Goal: Task Accomplishment & Management: Complete application form

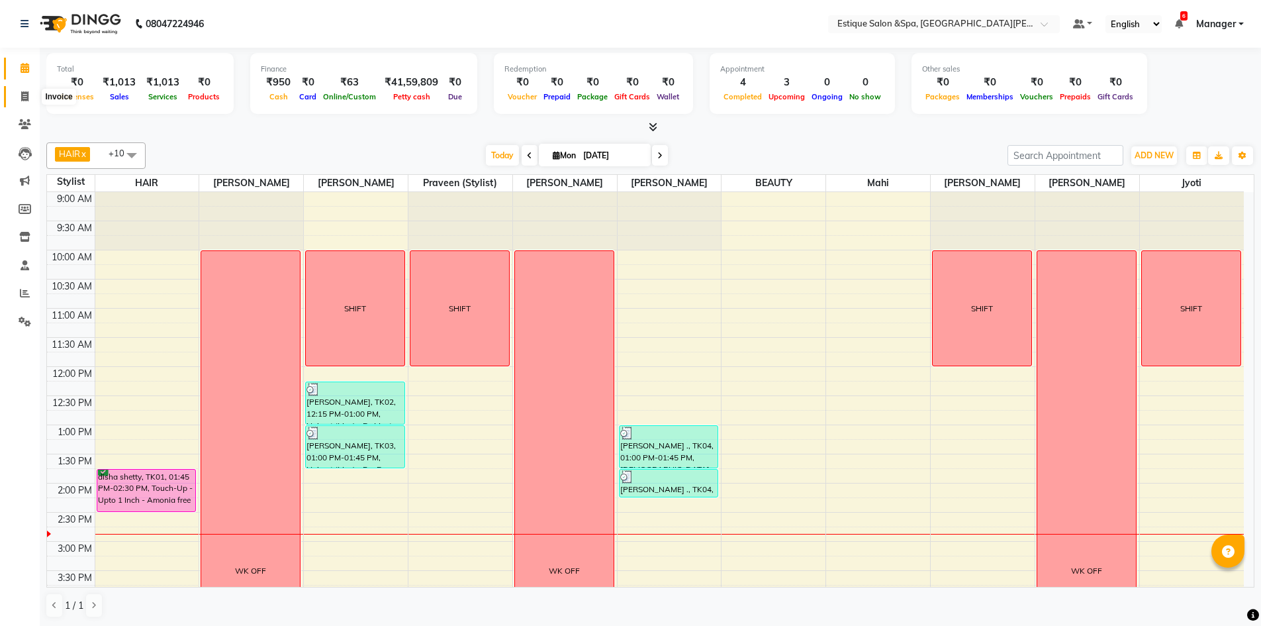
click at [26, 95] on icon at bounding box center [24, 96] width 7 height 10
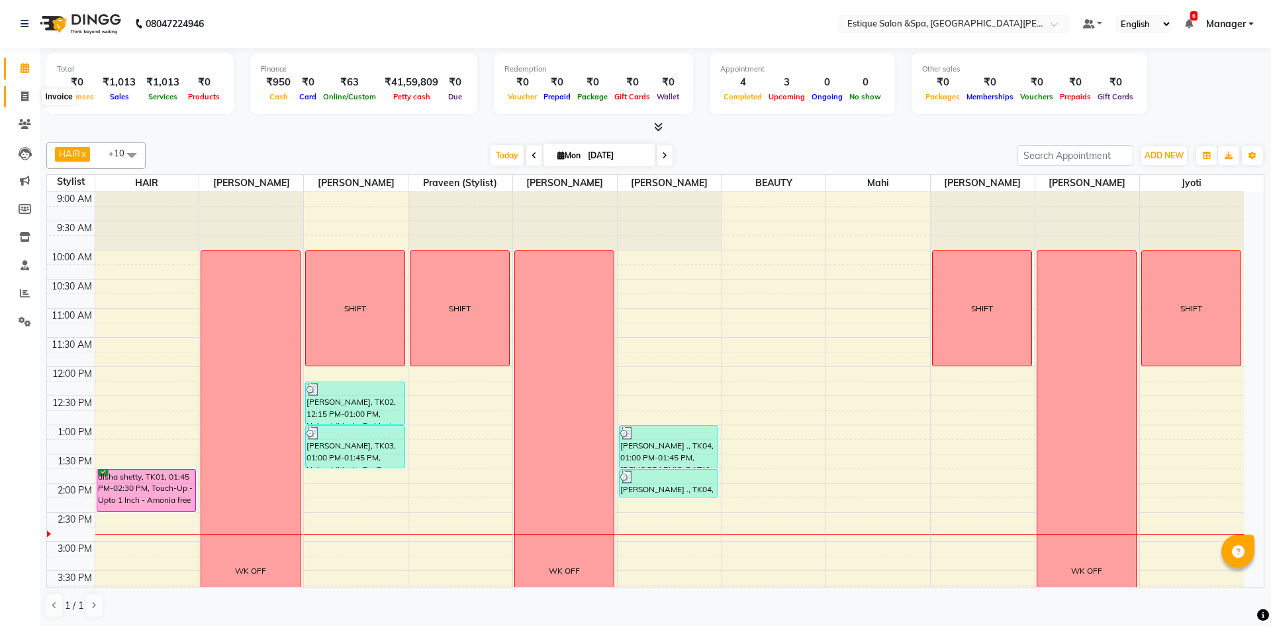
select select "service"
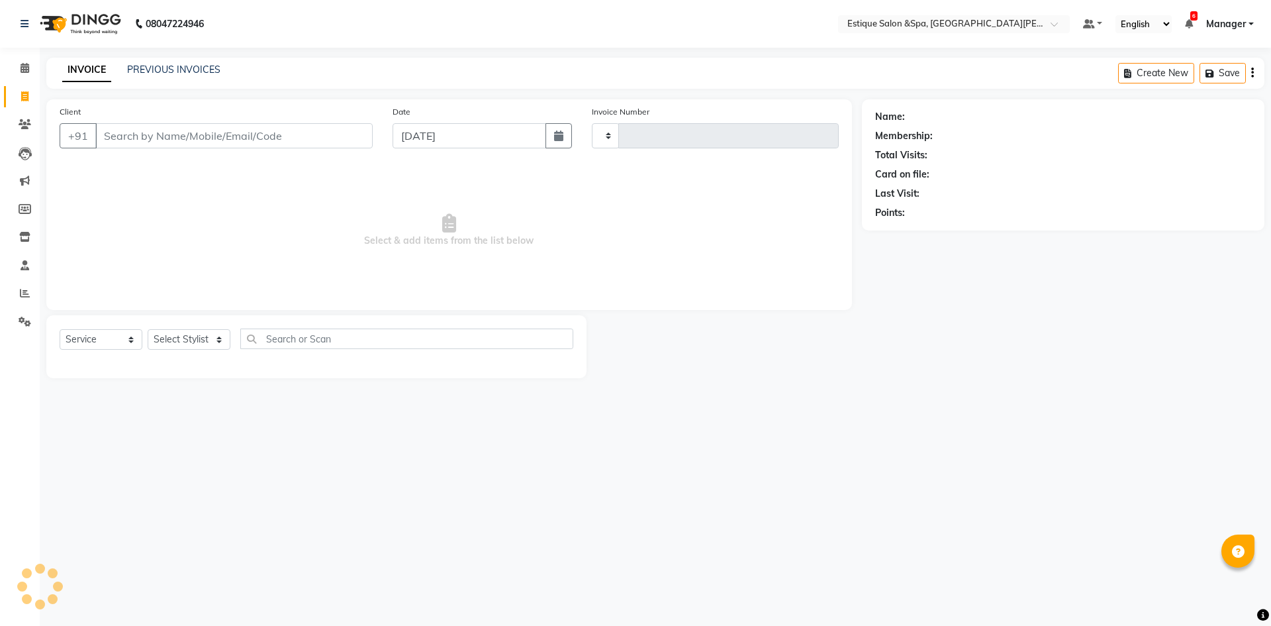
click at [165, 137] on input "Client" at bounding box center [233, 135] width 277 height 25
type input "2443"
select select "3928"
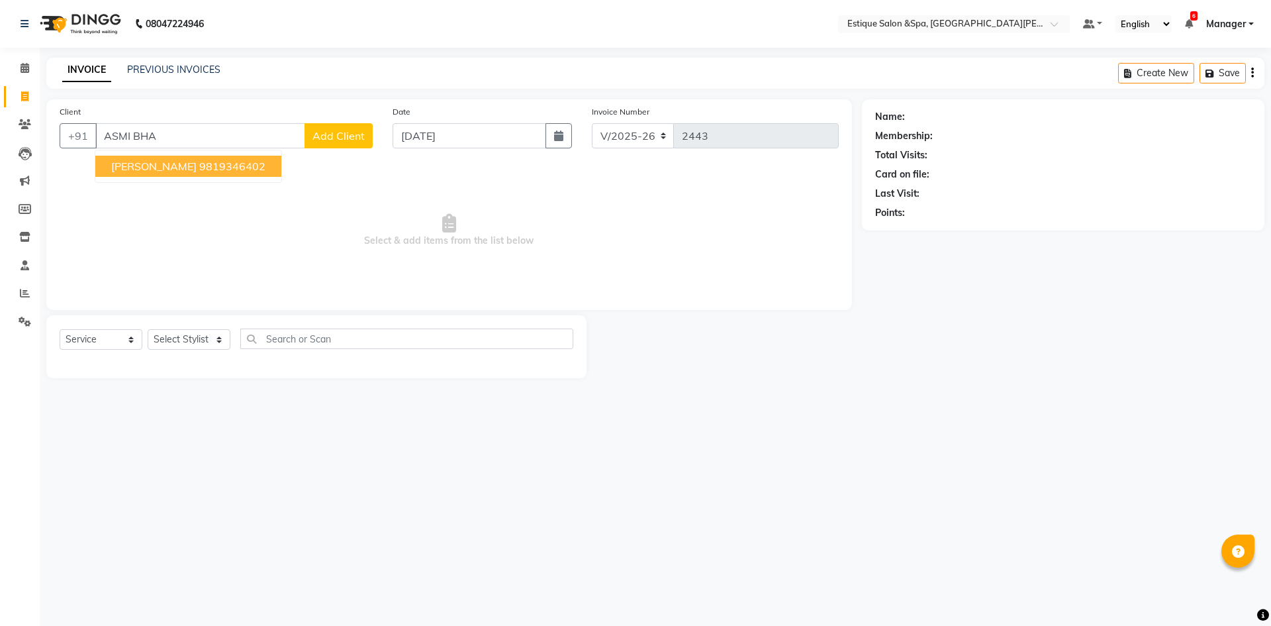
click at [142, 165] on span "[PERSON_NAME]" at bounding box center [153, 166] width 85 height 13
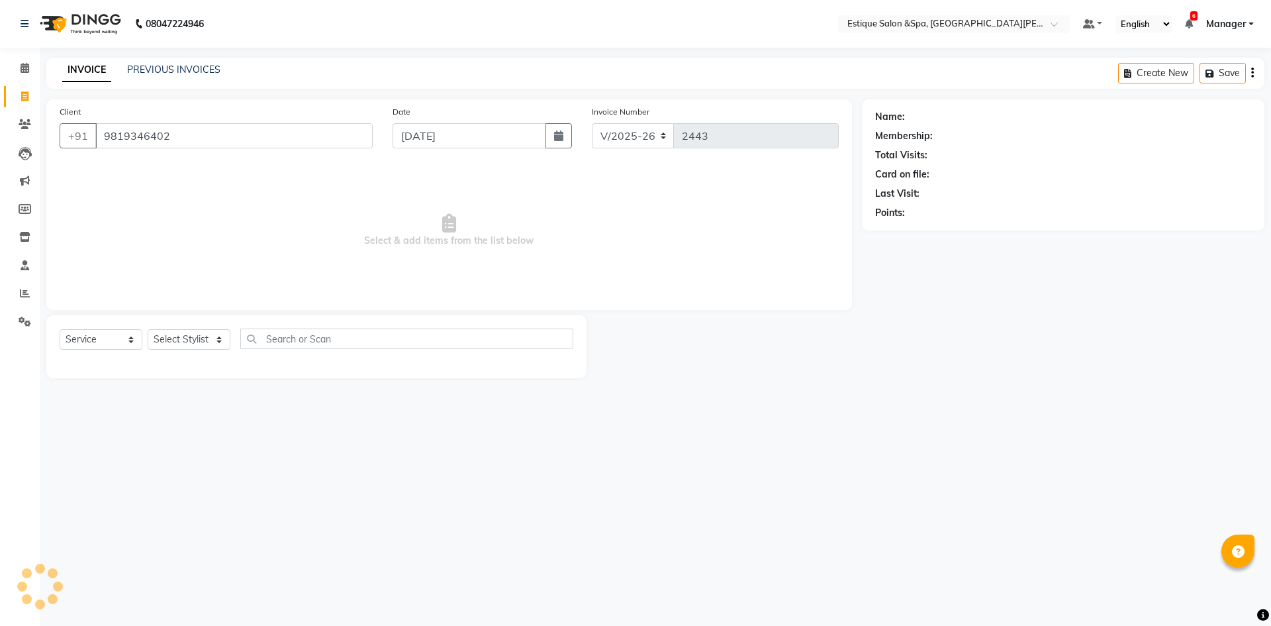
type input "9819346402"
click at [81, 340] on select "Select Service Product Membership Package Voucher Prepaid Gift Card" at bounding box center [101, 339] width 83 height 21
select select "product"
click at [60, 329] on select "Select Service Product Membership Package Voucher Prepaid Gift Card" at bounding box center [101, 339] width 83 height 21
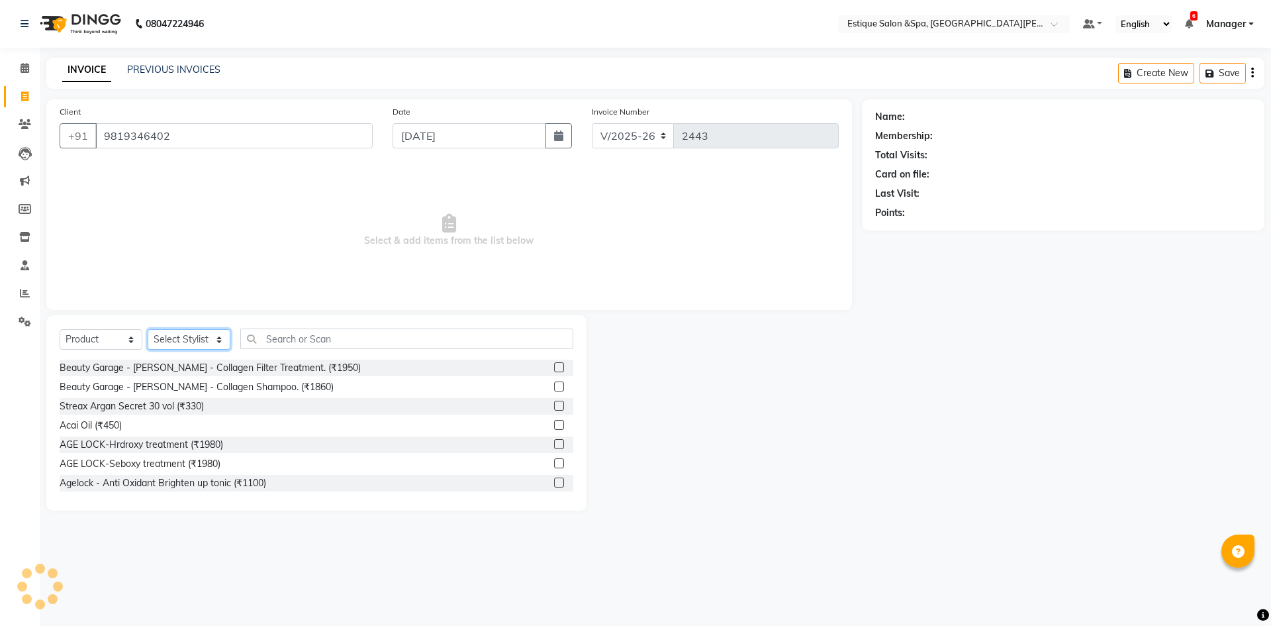
drag, startPoint x: 173, startPoint y: 338, endPoint x: 179, endPoint y: 332, distance: 8.5
click at [173, 338] on select "Select Stylist aaves Asmi BEAUTY HAIR [PERSON_NAME] [PERSON_NAME] pp [PERSON_NA…" at bounding box center [189, 339] width 83 height 21
select select "1: Object"
select select "67100"
click at [148, 329] on select "Select Stylist aaves Asmi BEAUTY HAIR [PERSON_NAME] [PERSON_NAME] pp [PERSON_NA…" at bounding box center [189, 339] width 83 height 21
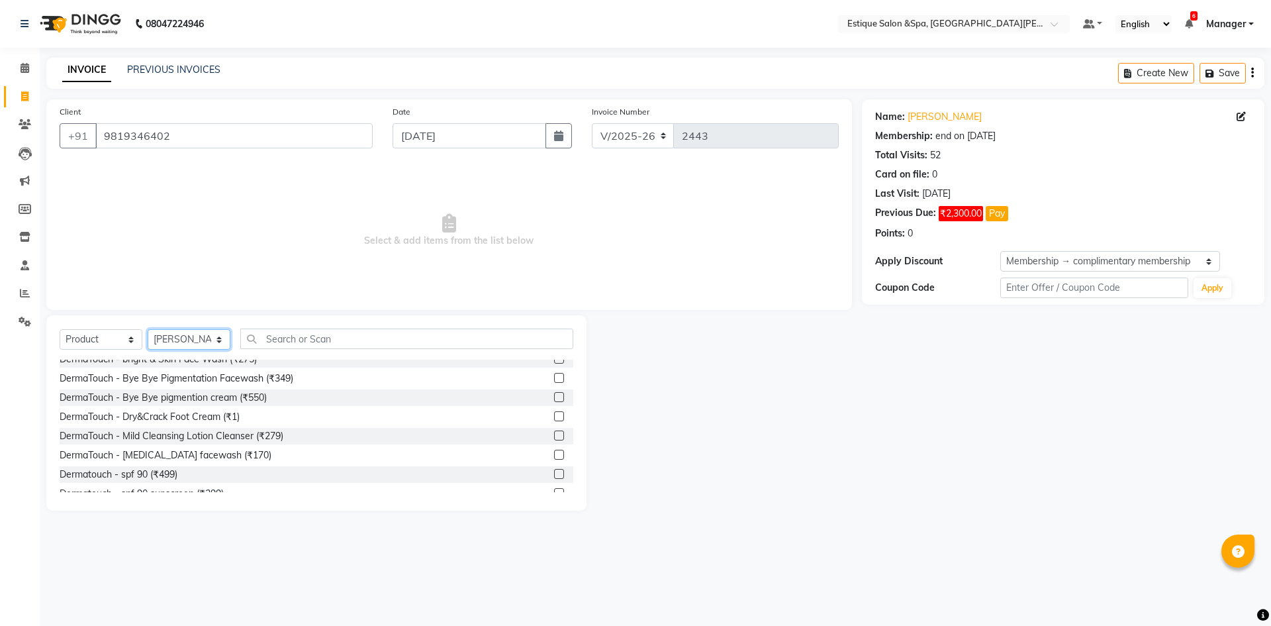
scroll to position [827, 0]
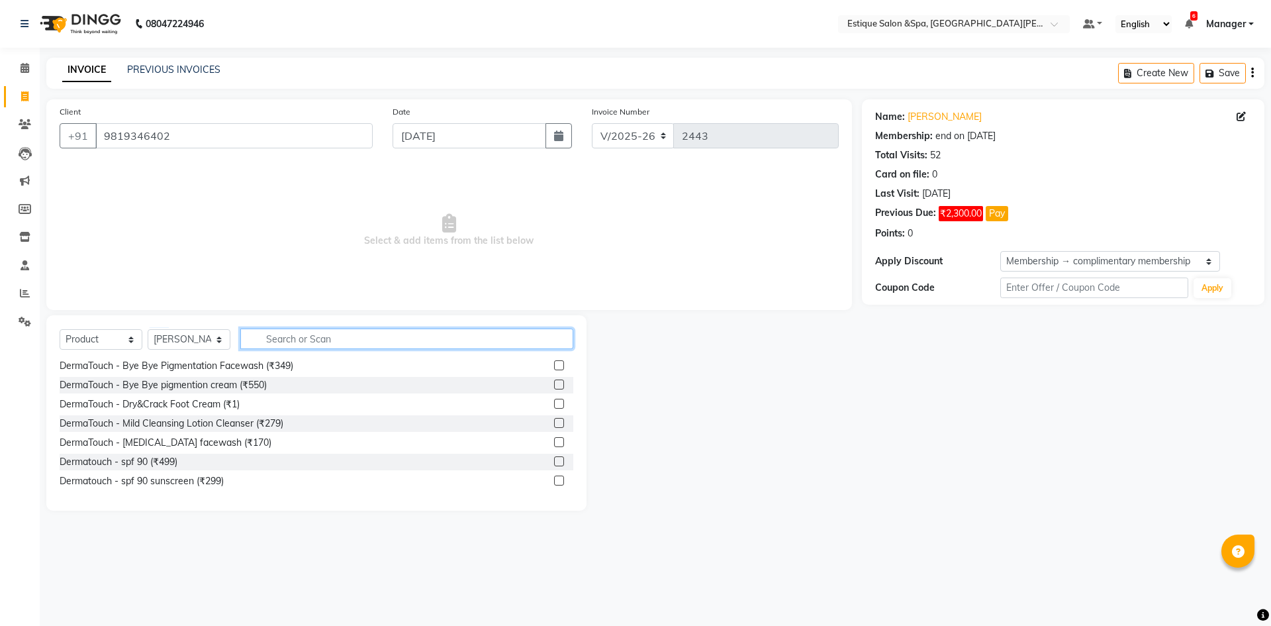
click at [305, 344] on input "text" at bounding box center [406, 338] width 333 height 21
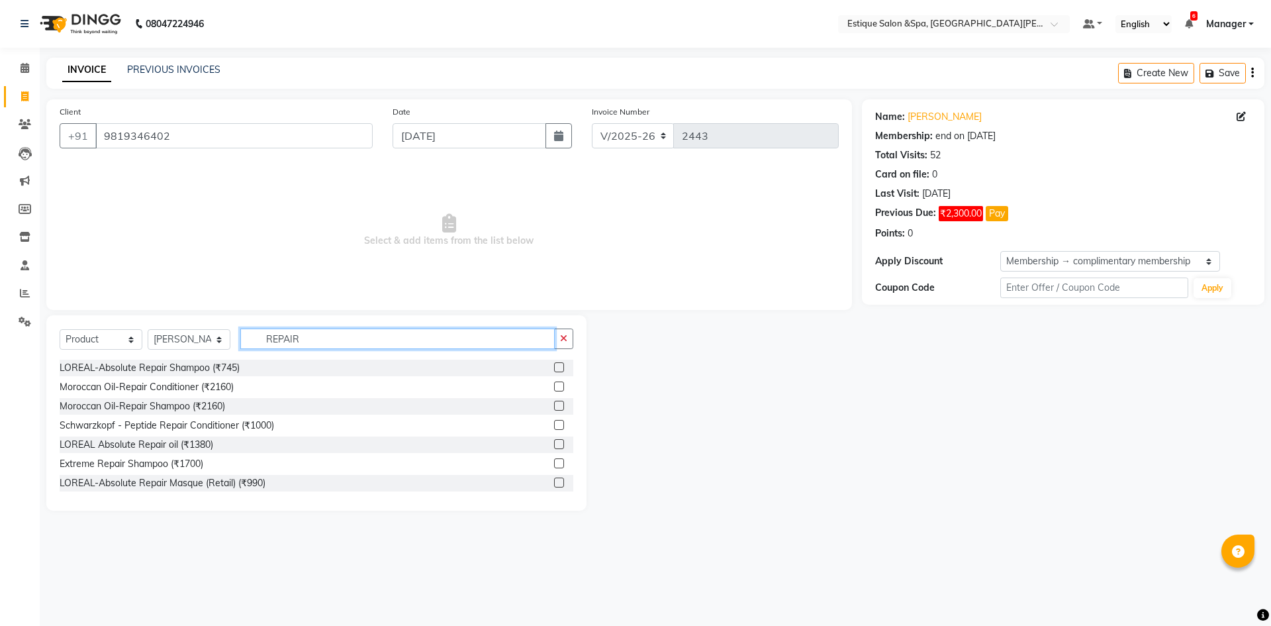
click at [323, 339] on input "REPAIR" at bounding box center [397, 338] width 314 height 21
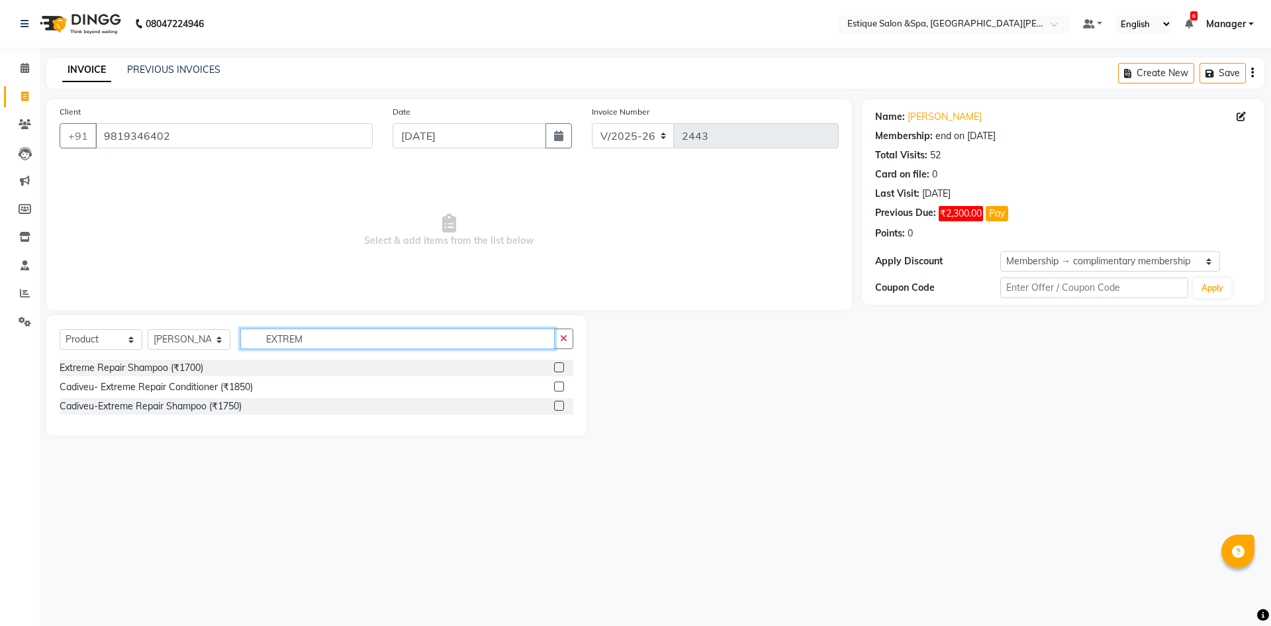
click at [338, 342] on input "EXTREM" at bounding box center [397, 338] width 314 height 21
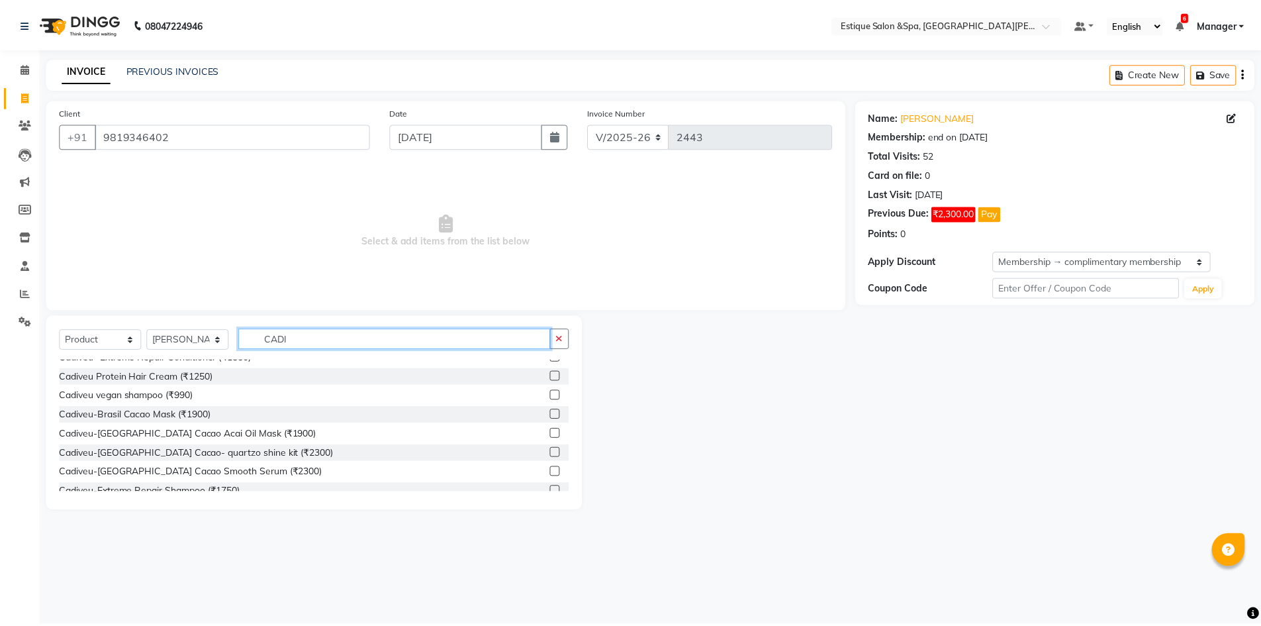
scroll to position [185, 0]
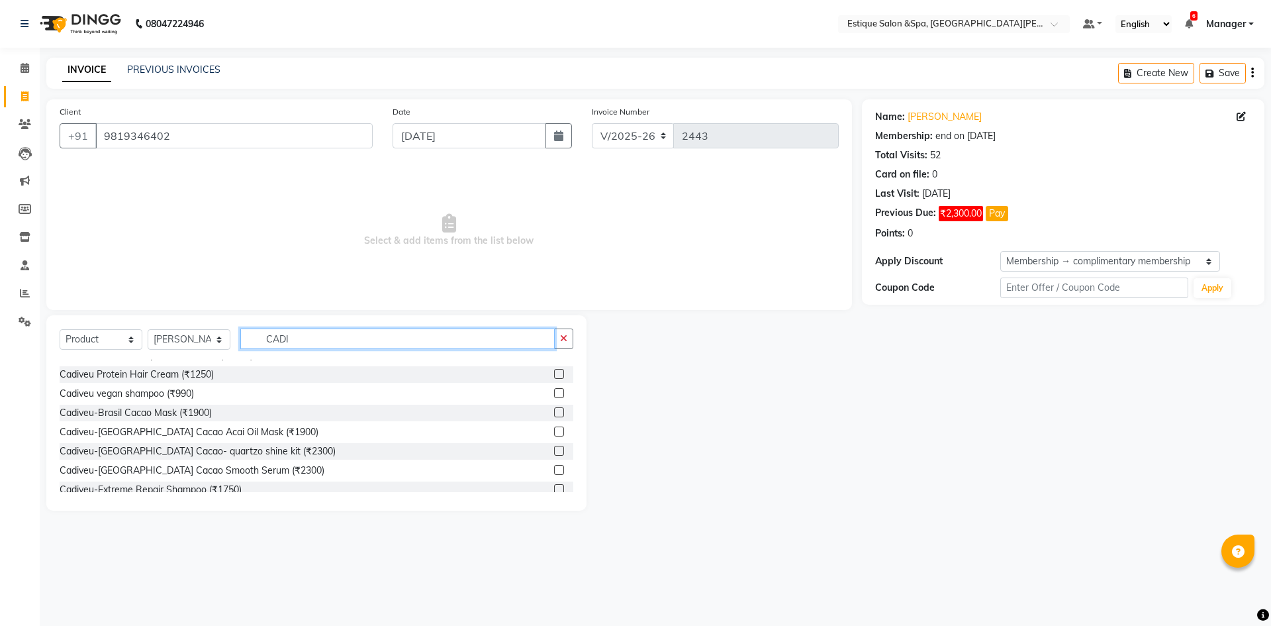
click at [342, 334] on input "CADI" at bounding box center [397, 338] width 314 height 21
type input "CADI"
click at [24, 63] on icon at bounding box center [25, 68] width 9 height 10
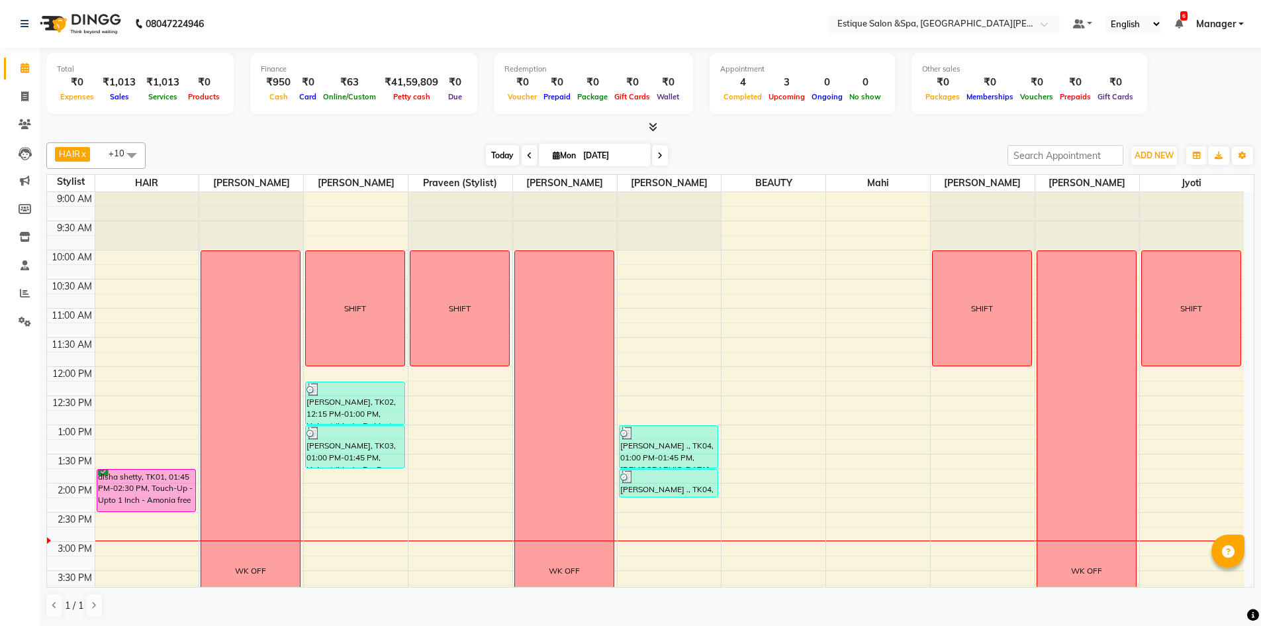
click at [494, 158] on span "Today" at bounding box center [502, 155] width 33 height 21
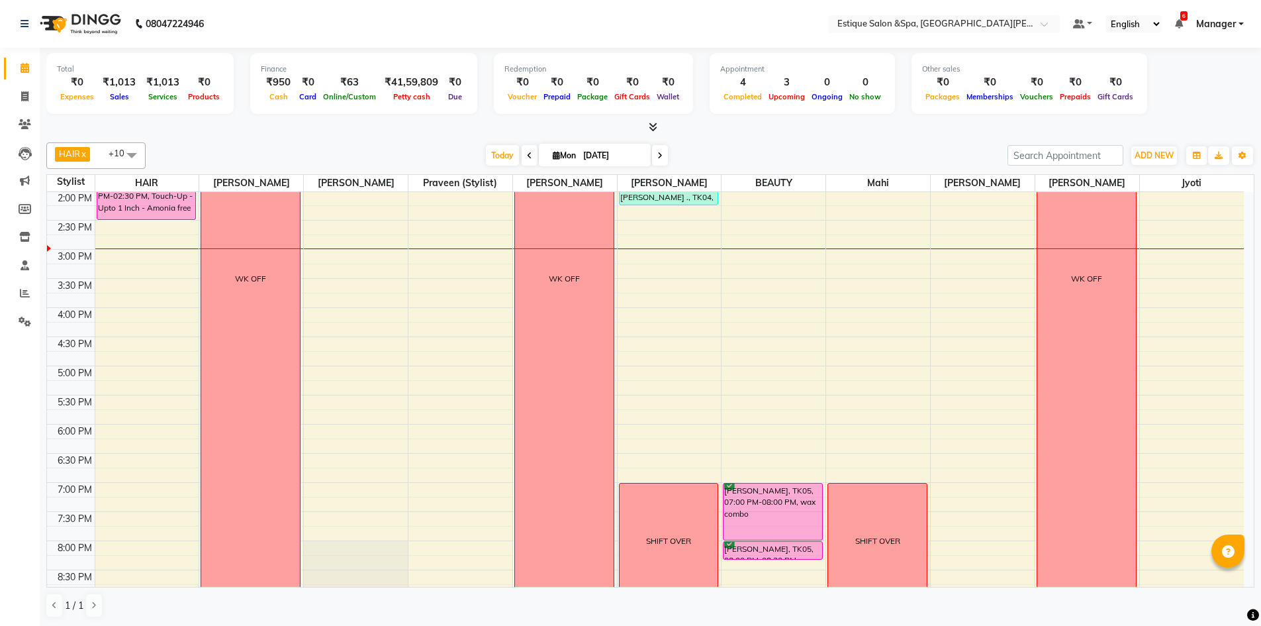
click at [660, 156] on icon at bounding box center [659, 156] width 5 height 8
type input "02-09-2025"
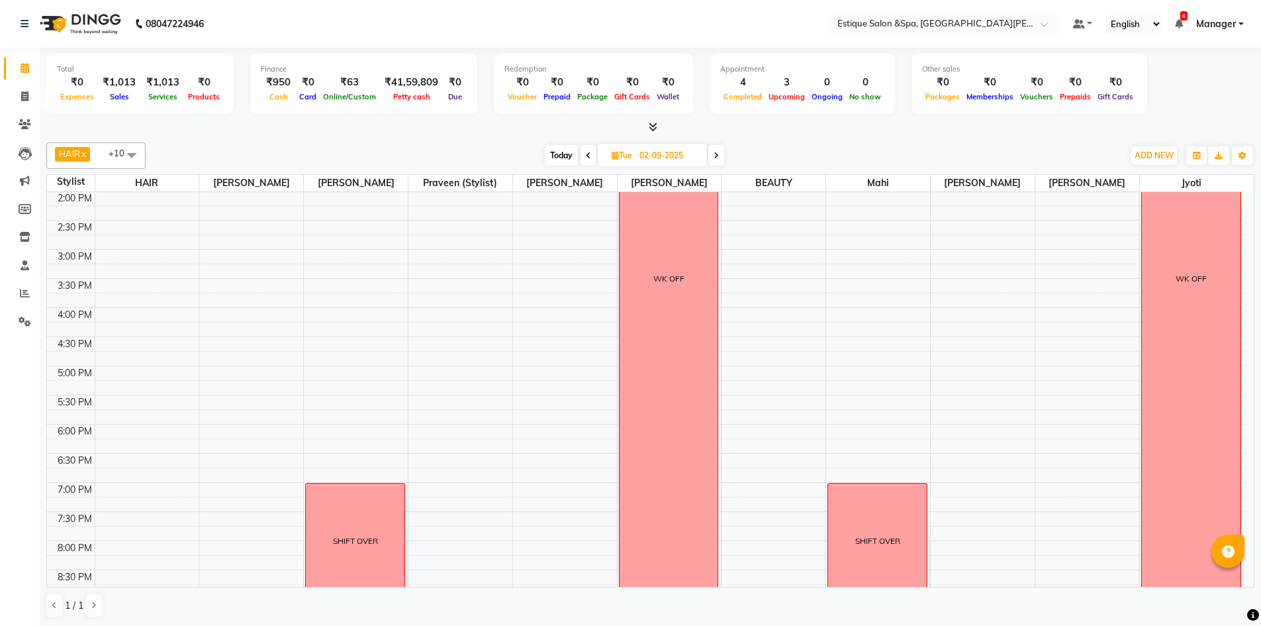
click at [665, 158] on input "02-09-2025" at bounding box center [669, 156] width 66 height 20
select select "9"
select select "2025"
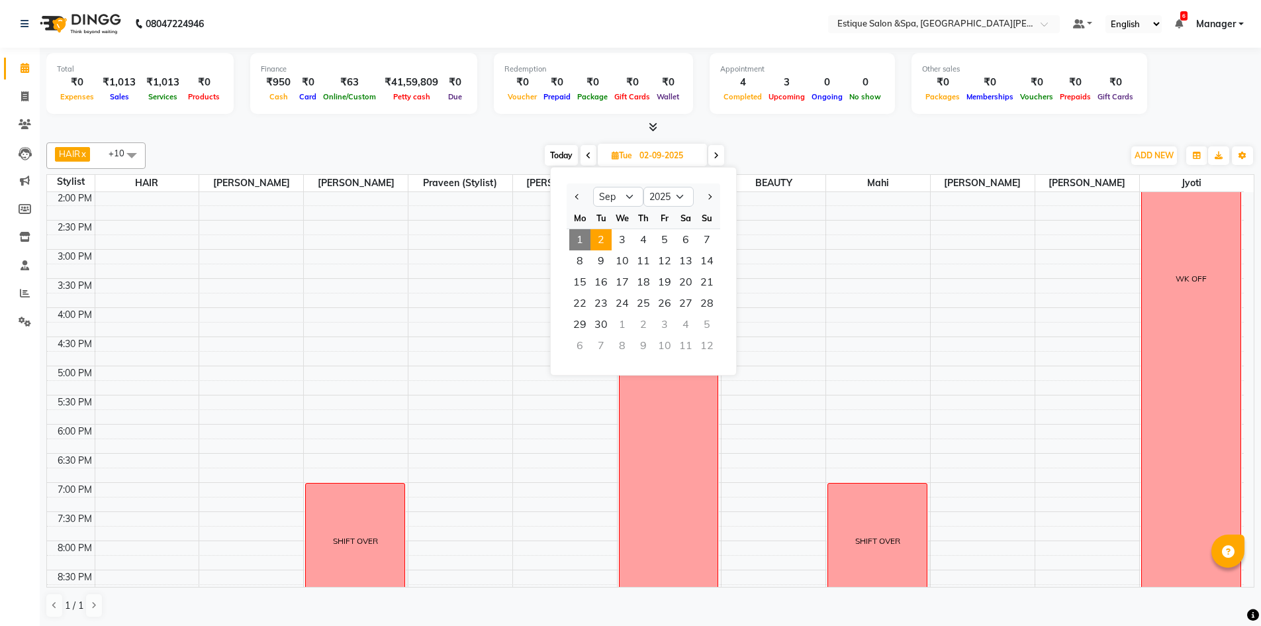
click at [560, 152] on span "Today" at bounding box center [561, 155] width 33 height 21
type input "[DATE]"
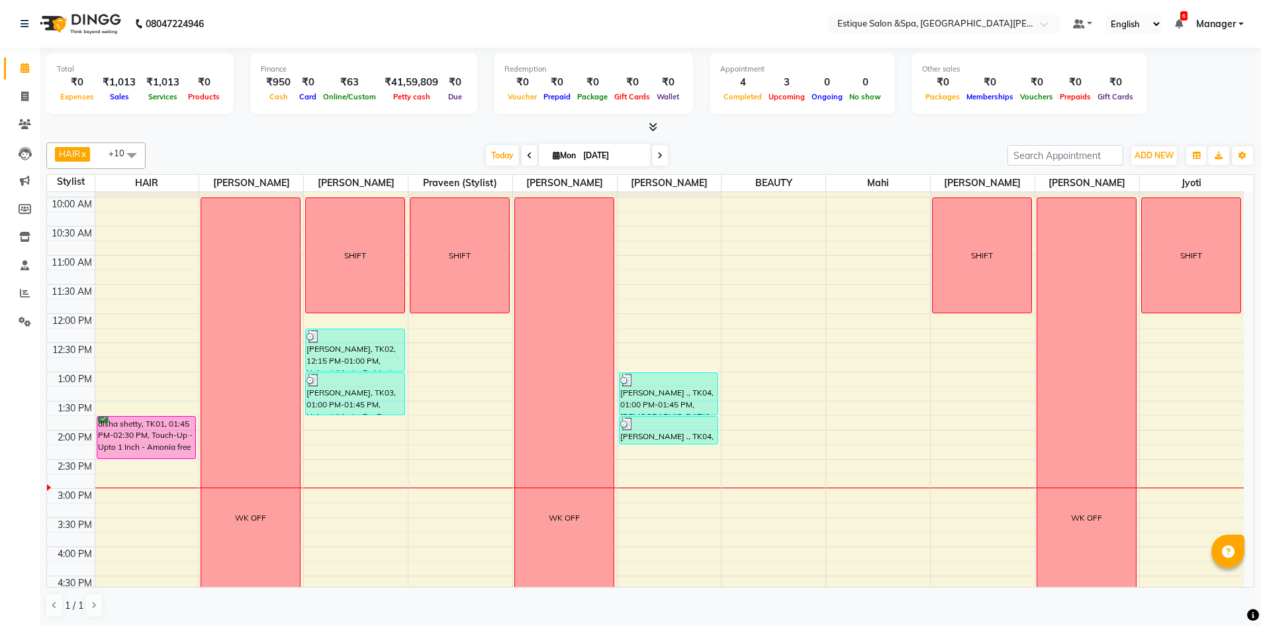
scroll to position [0, 0]
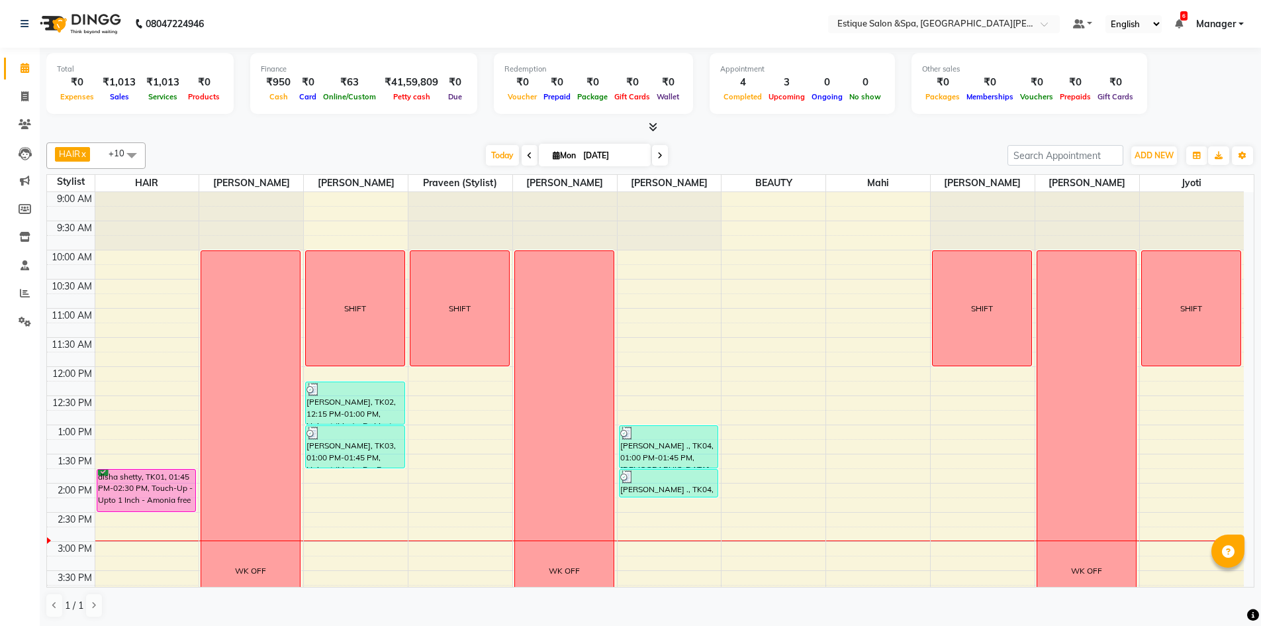
click at [1175, 85] on div "Total ₹0 Expenses ₹1,013 Sales ₹1,013 Services ₹0 Products Finance ₹950 Cash ₹0…" at bounding box center [650, 85] width 1208 height 65
click at [867, 134] on div at bounding box center [650, 127] width 1208 height 14
click at [500, 154] on span "Today" at bounding box center [502, 155] width 33 height 21
click at [1219, 90] on div "Total ₹0 Expenses ₹1,013 Sales ₹1,013 Services ₹0 Products Finance ₹950 Cash ₹0…" at bounding box center [650, 85] width 1208 height 65
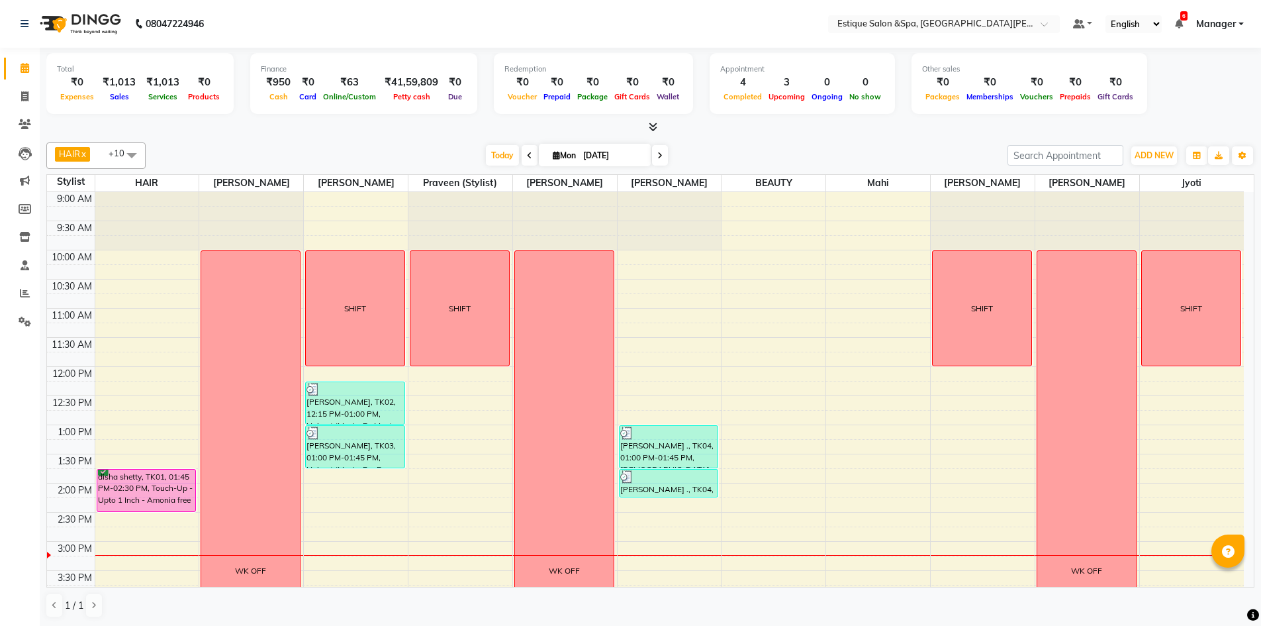
click at [615, 154] on input "[DATE]" at bounding box center [612, 156] width 66 height 20
select select "9"
select select "2025"
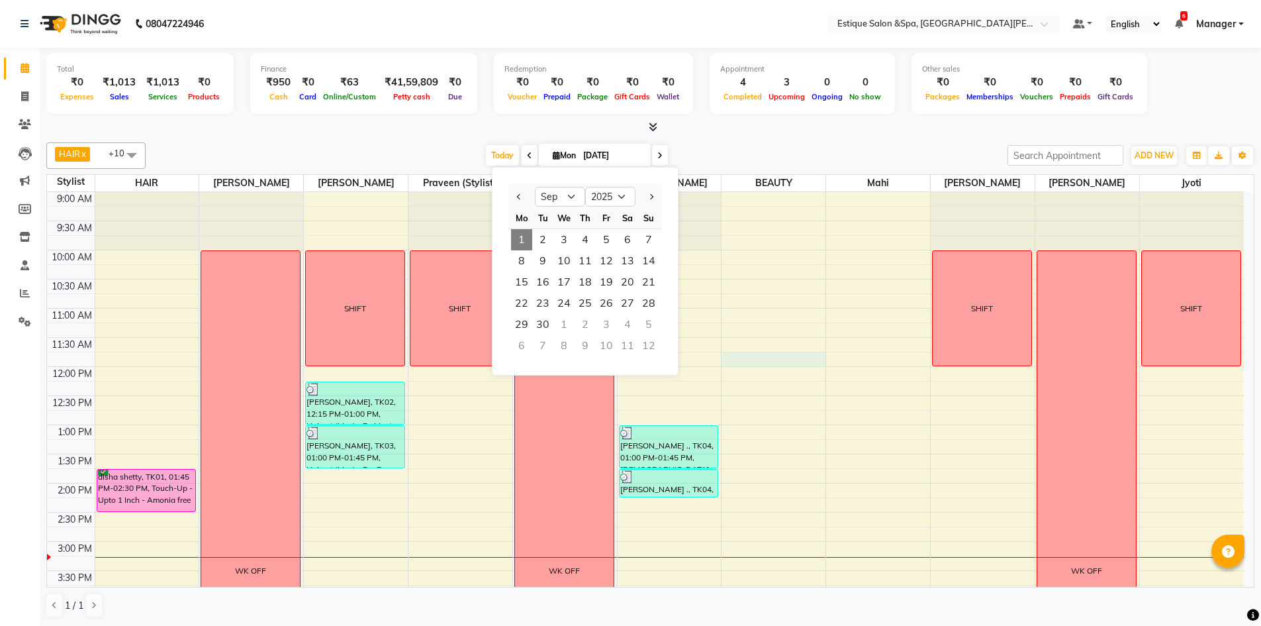
click at [809, 358] on div "9:00 AM 9:30 AM 10:00 AM 10:30 AM 11:00 AM 11:30 AM 12:00 PM 12:30 PM 1:00 PM 1…" at bounding box center [645, 570] width 1197 height 757
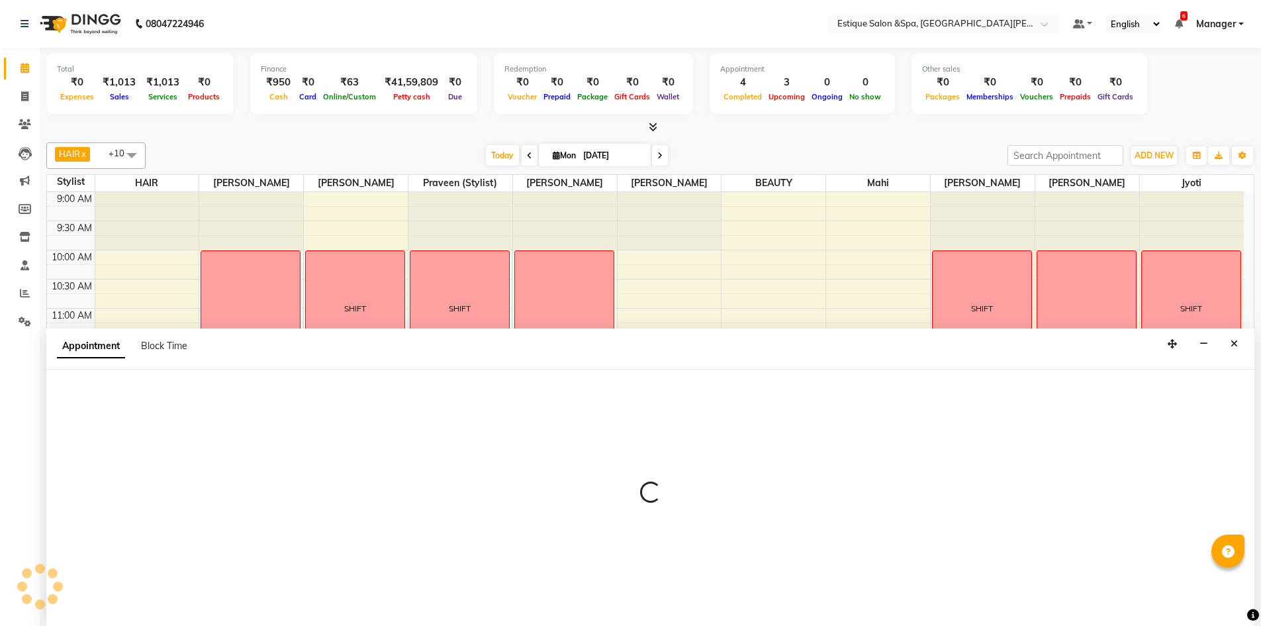
scroll to position [1, 0]
select select "44389"
select select "705"
select select "tentative"
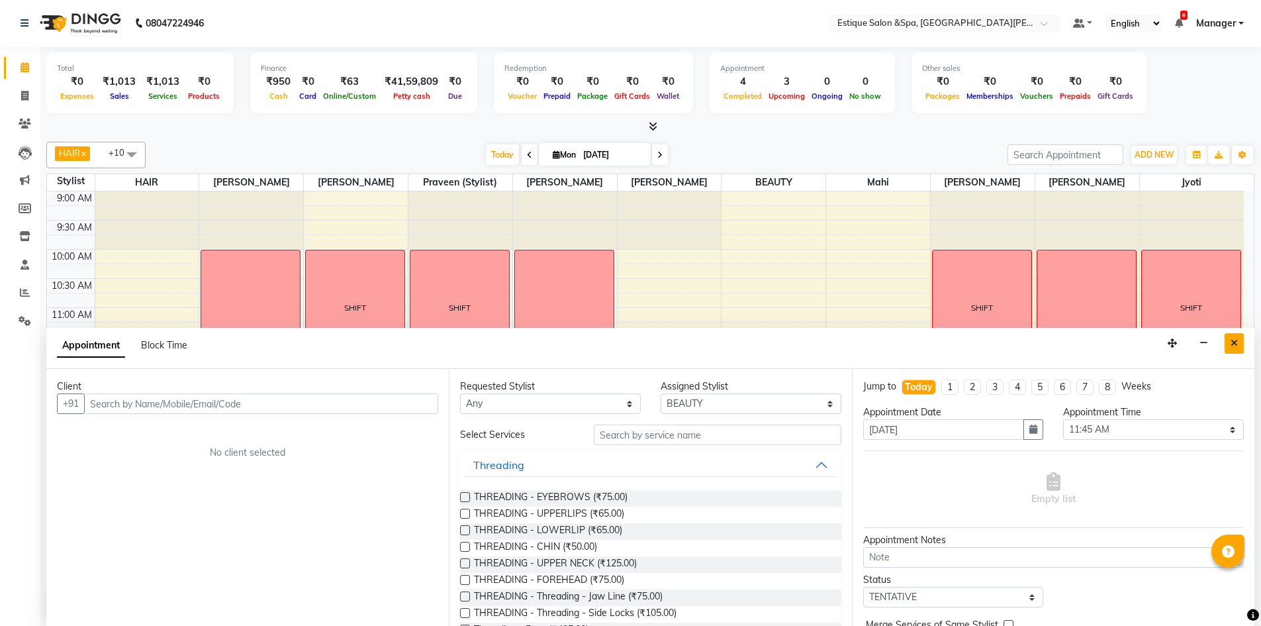
click at [1230, 341] on button "Close" at bounding box center [1234, 343] width 19 height 21
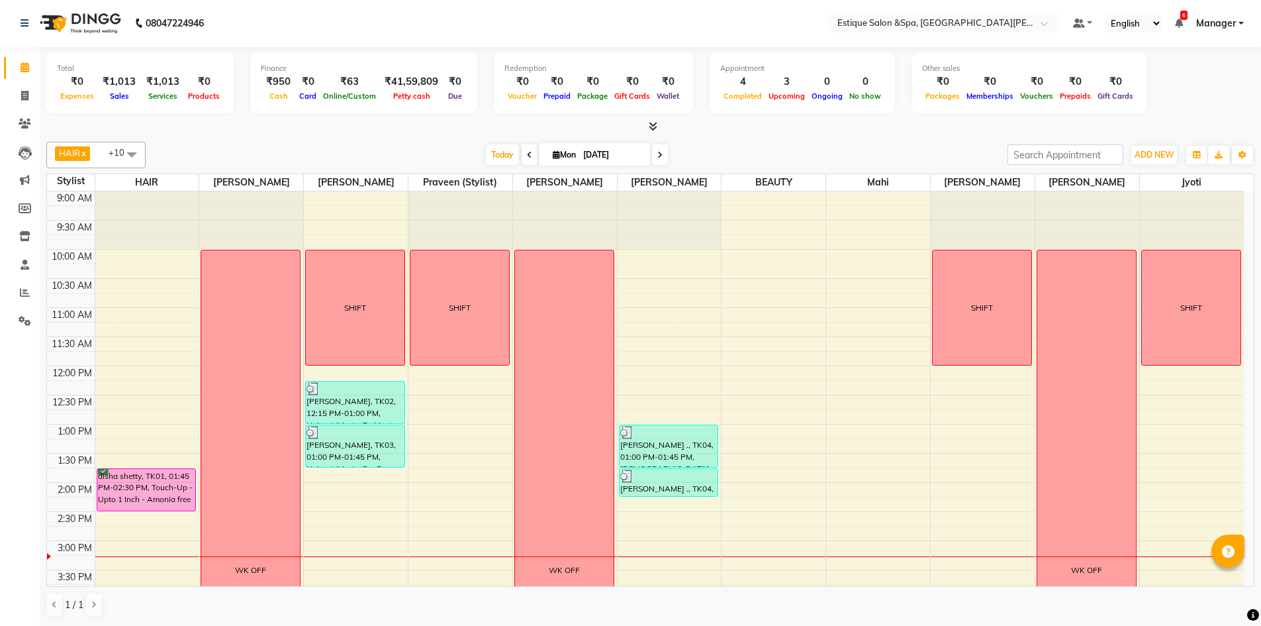
click at [527, 152] on icon at bounding box center [529, 155] width 5 height 8
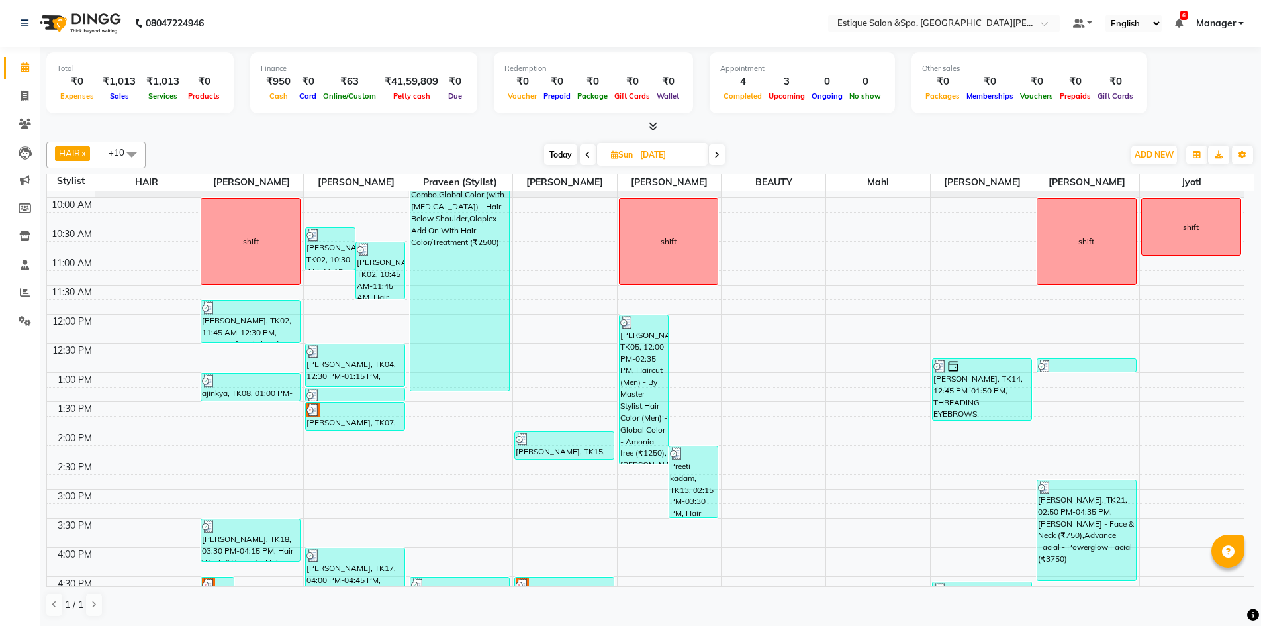
scroll to position [131, 0]
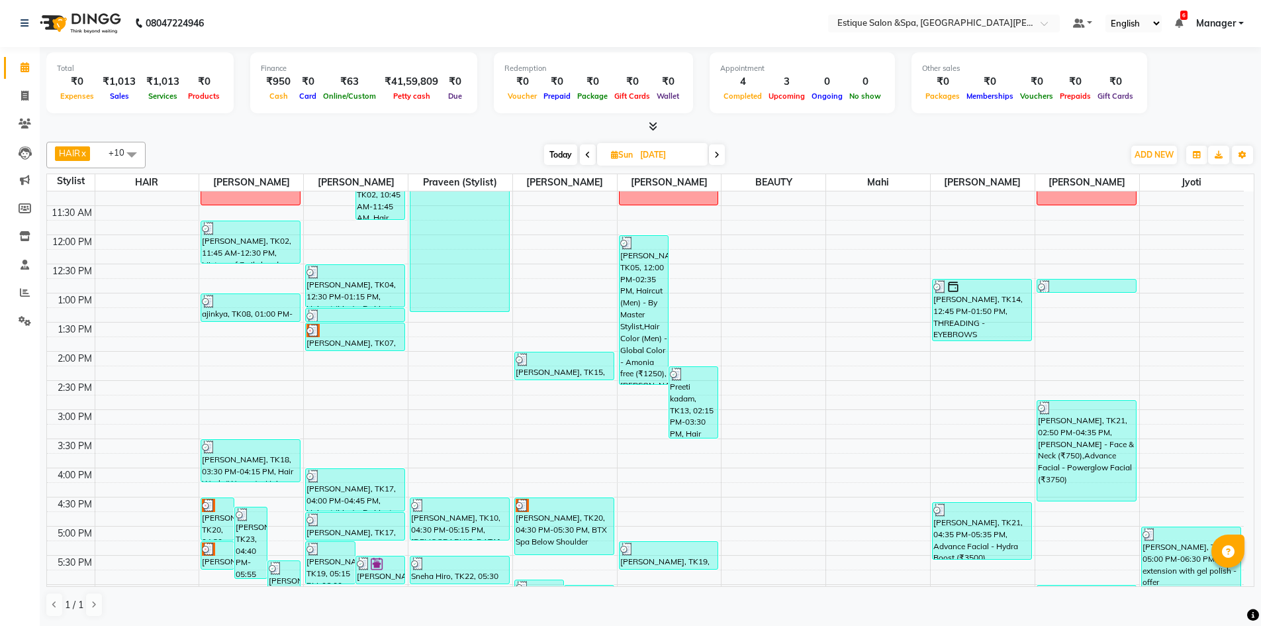
click at [583, 154] on span at bounding box center [588, 154] width 16 height 21
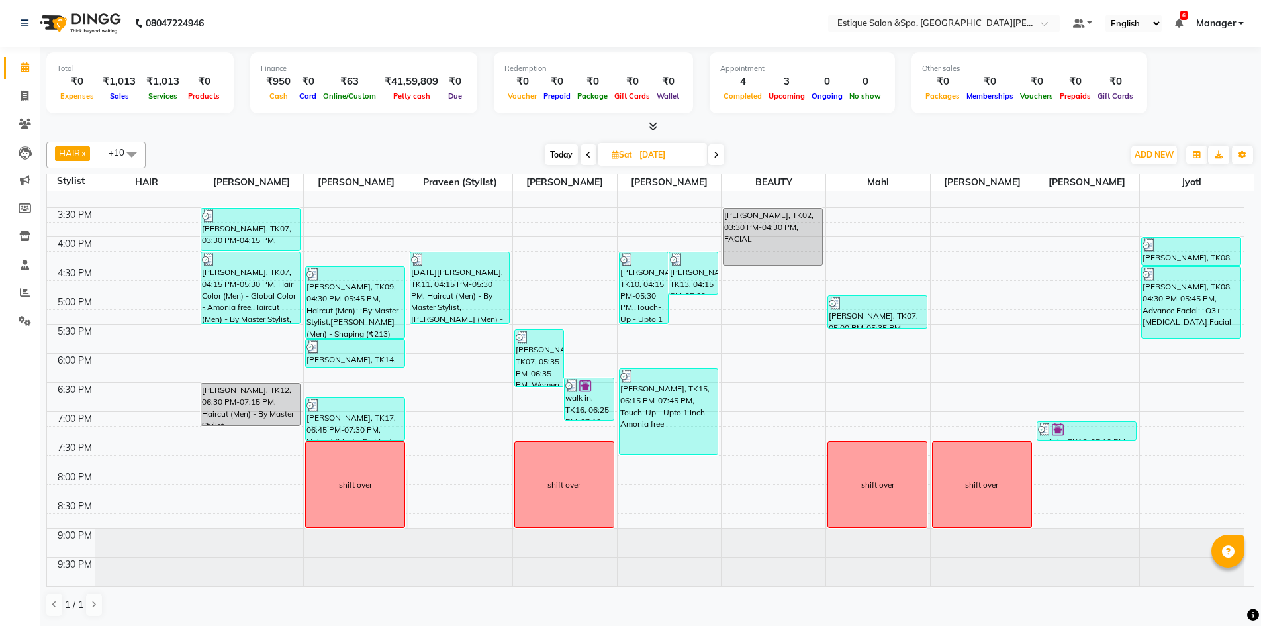
scroll to position [296, 0]
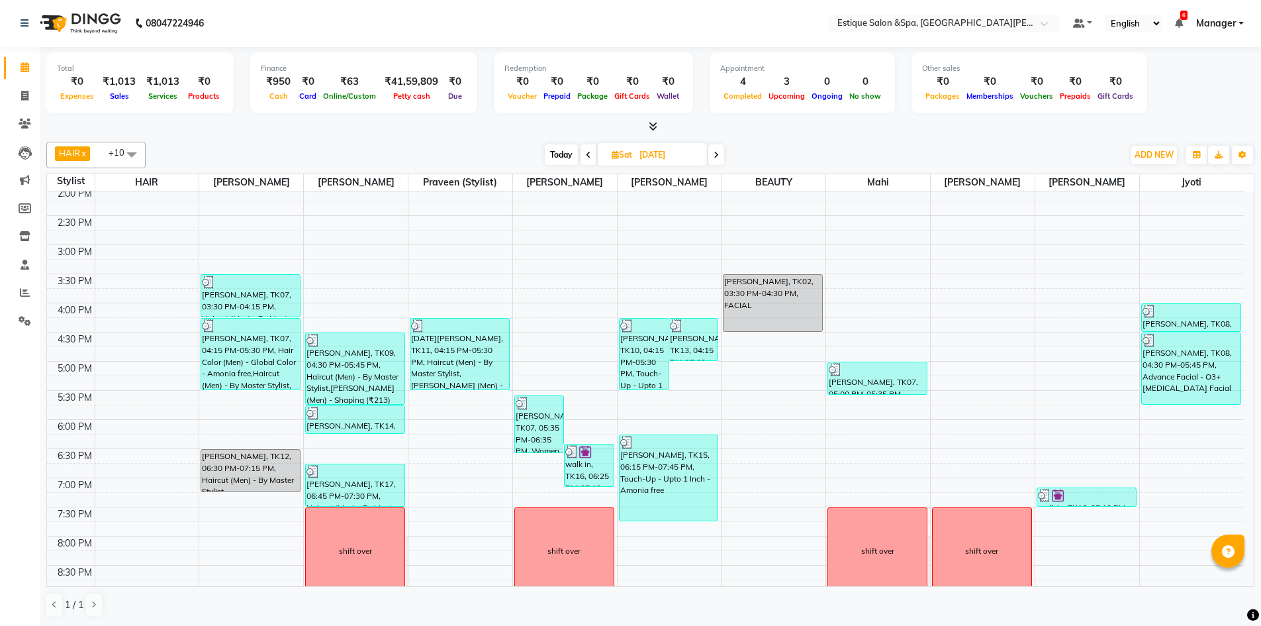
click at [584, 152] on span at bounding box center [589, 154] width 16 height 21
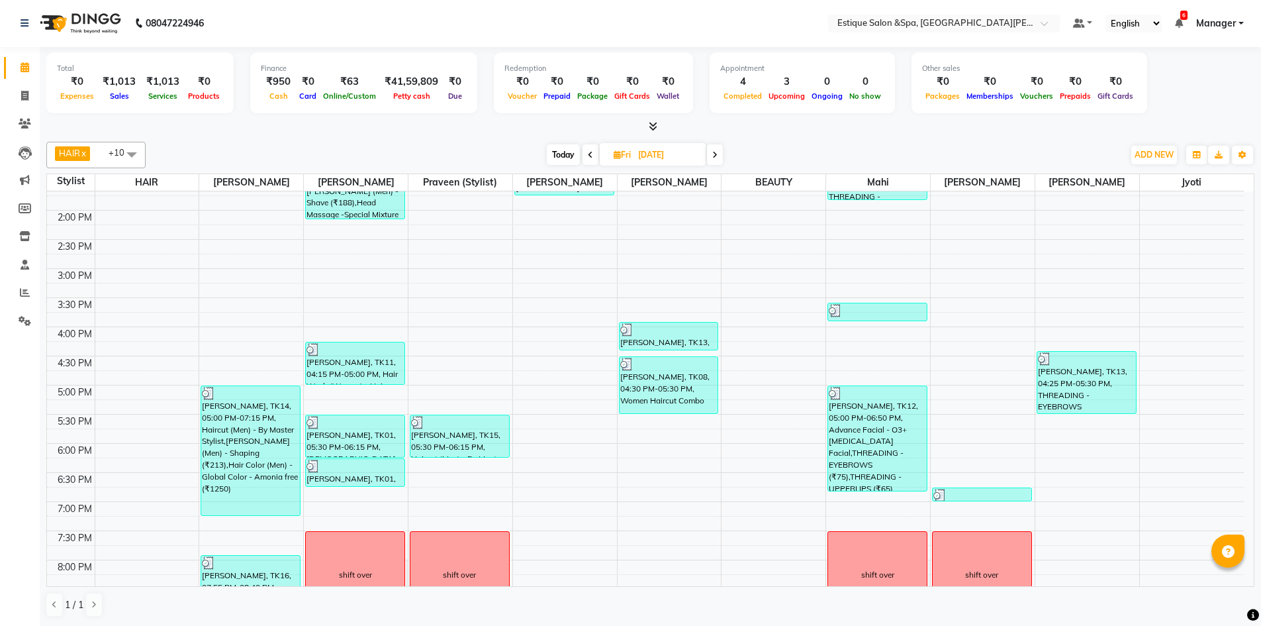
scroll to position [253, 0]
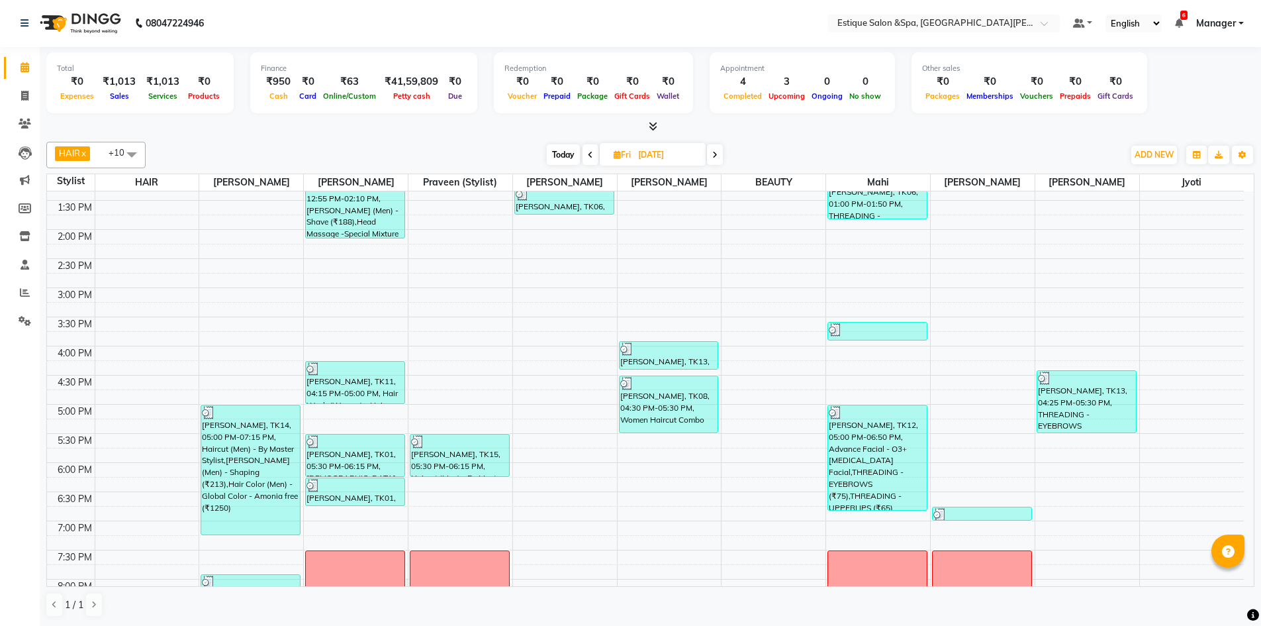
click at [591, 150] on span at bounding box center [591, 154] width 16 height 21
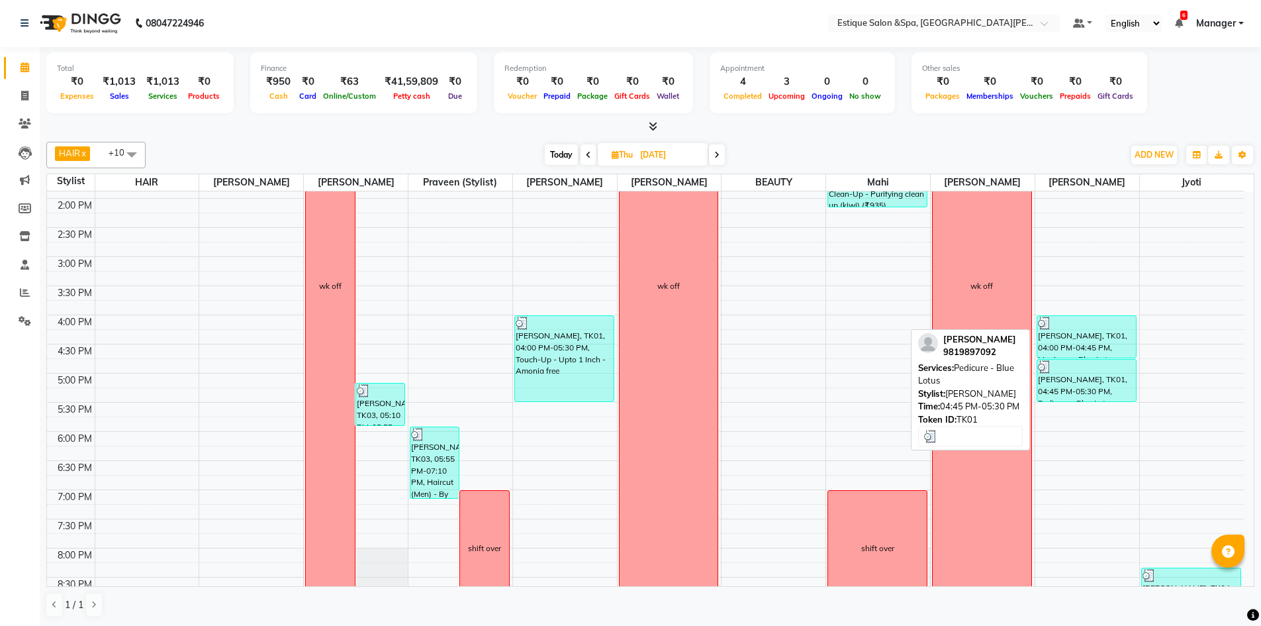
scroll to position [152, 0]
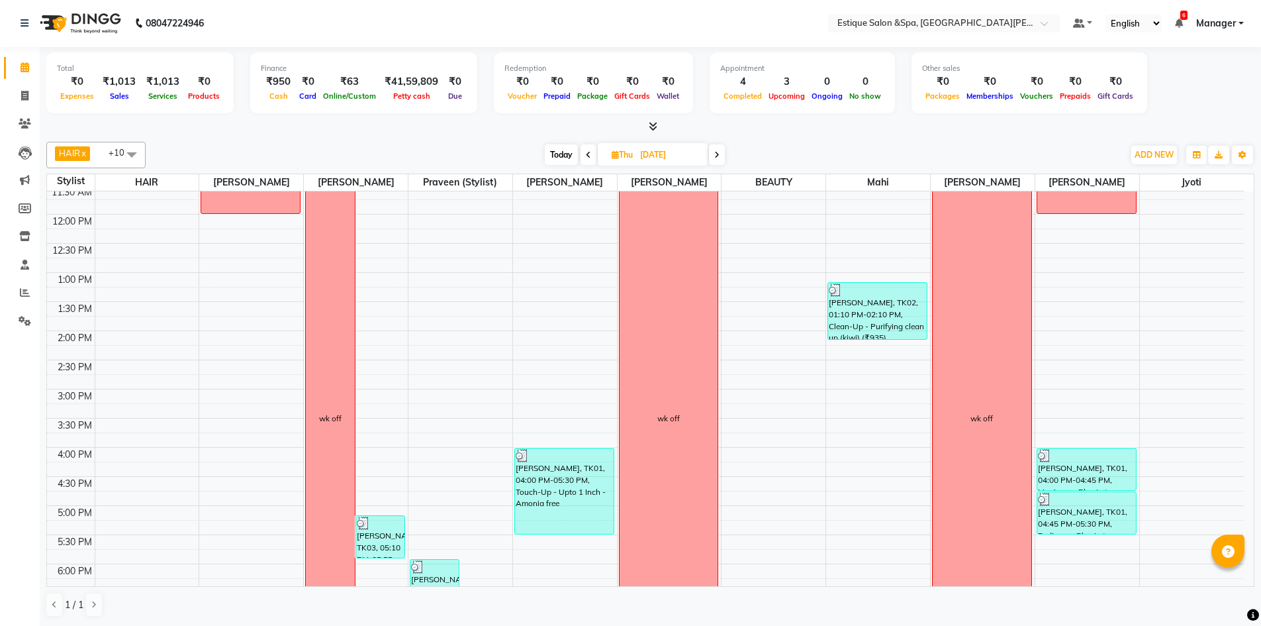
click at [582, 152] on span at bounding box center [589, 154] width 16 height 21
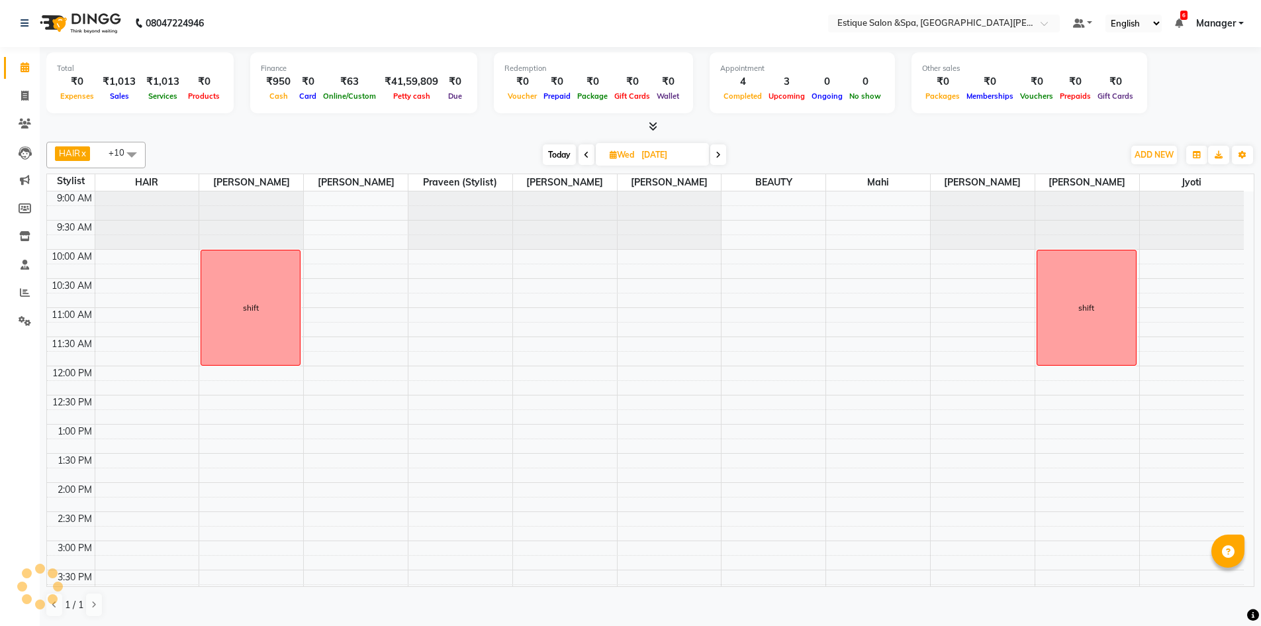
scroll to position [350, 0]
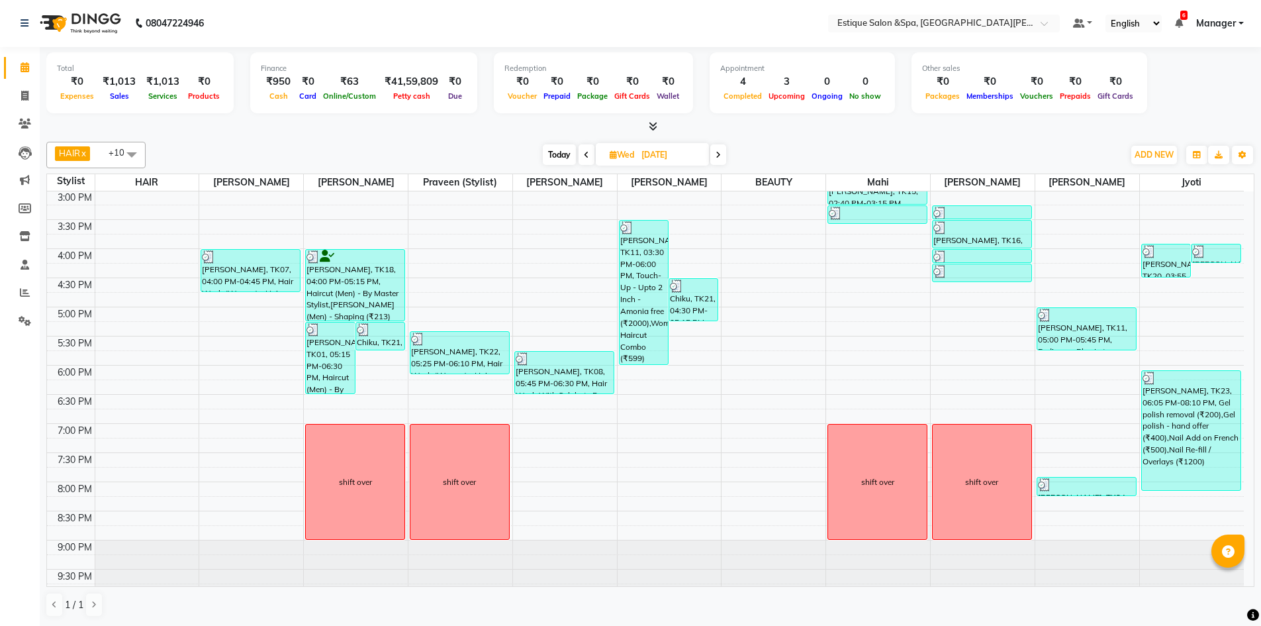
drag, startPoint x: 1254, startPoint y: 384, endPoint x: 1248, endPoint y: 262, distance: 122.0
click at [1248, 262] on td "9:00 AM 9:30 AM 10:00 AM 10:30 AM 11:00 AM 11:30 AM 12:00 PM 12:30 PM 1:00 PM 1…" at bounding box center [650, 388] width 1207 height 395
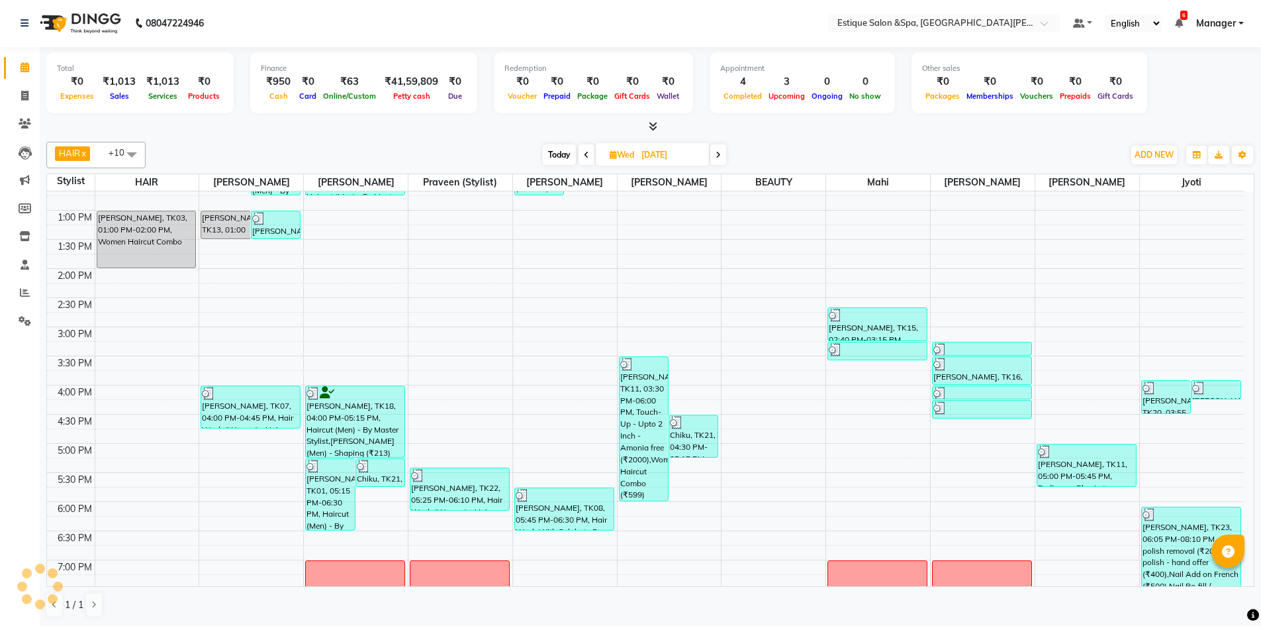
scroll to position [15, 0]
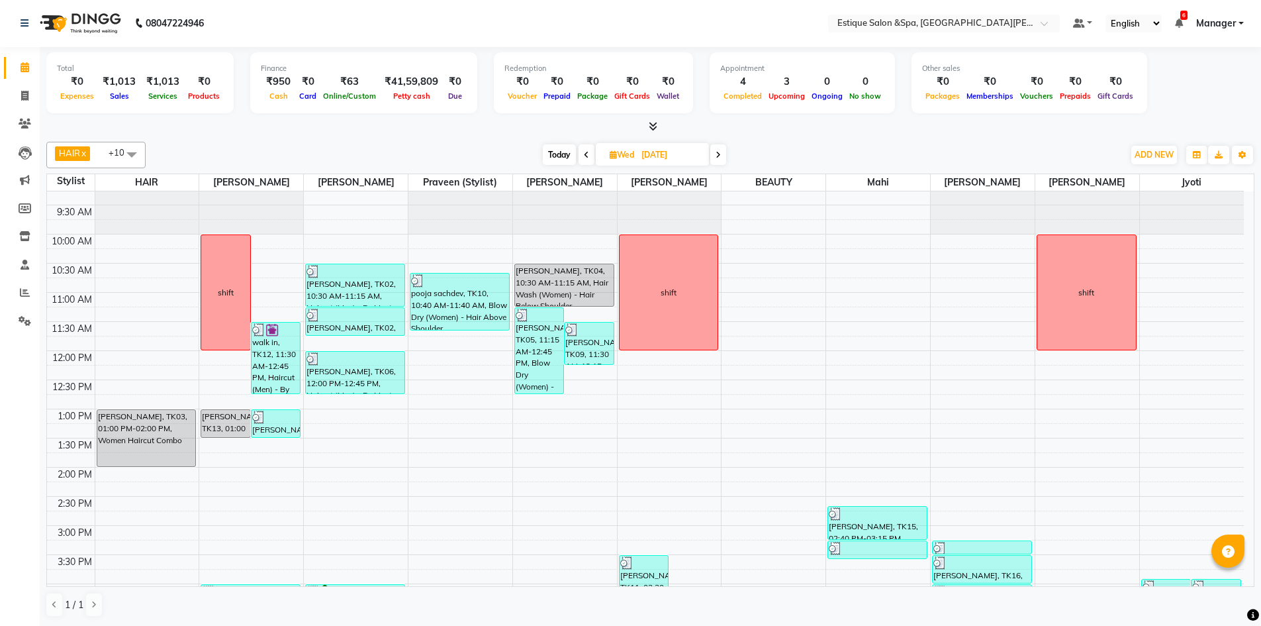
click at [798, 145] on div "[DATE] [DATE]" at bounding box center [634, 155] width 965 height 20
click at [585, 158] on icon at bounding box center [586, 155] width 5 height 8
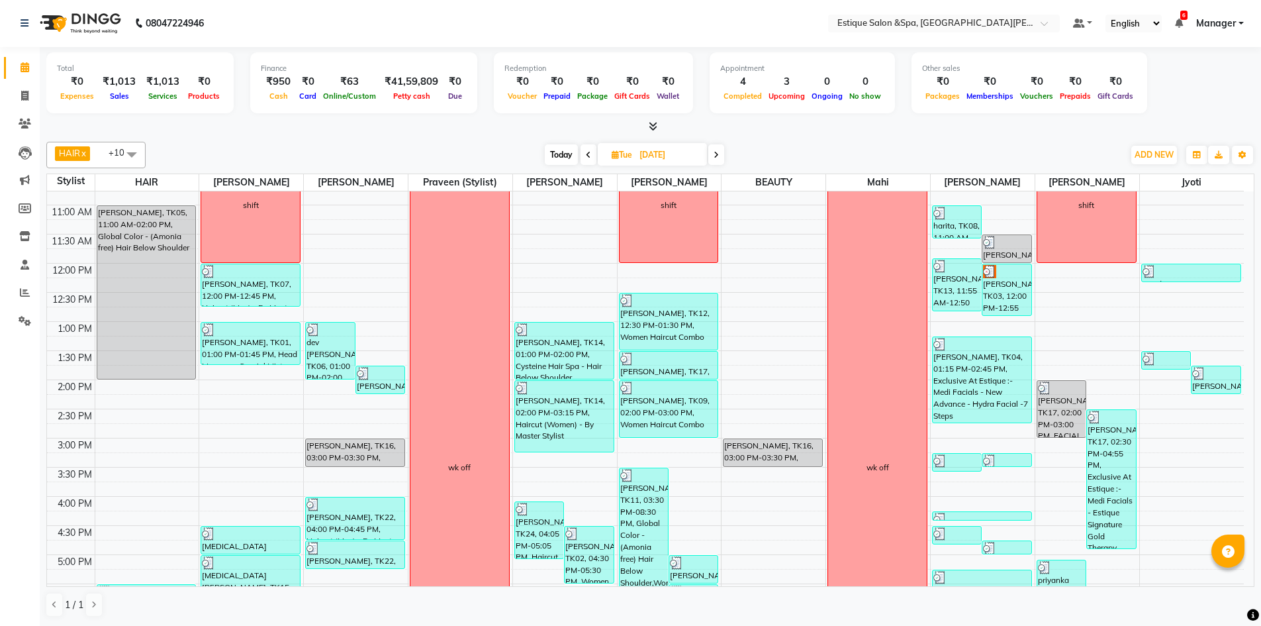
scroll to position [34, 0]
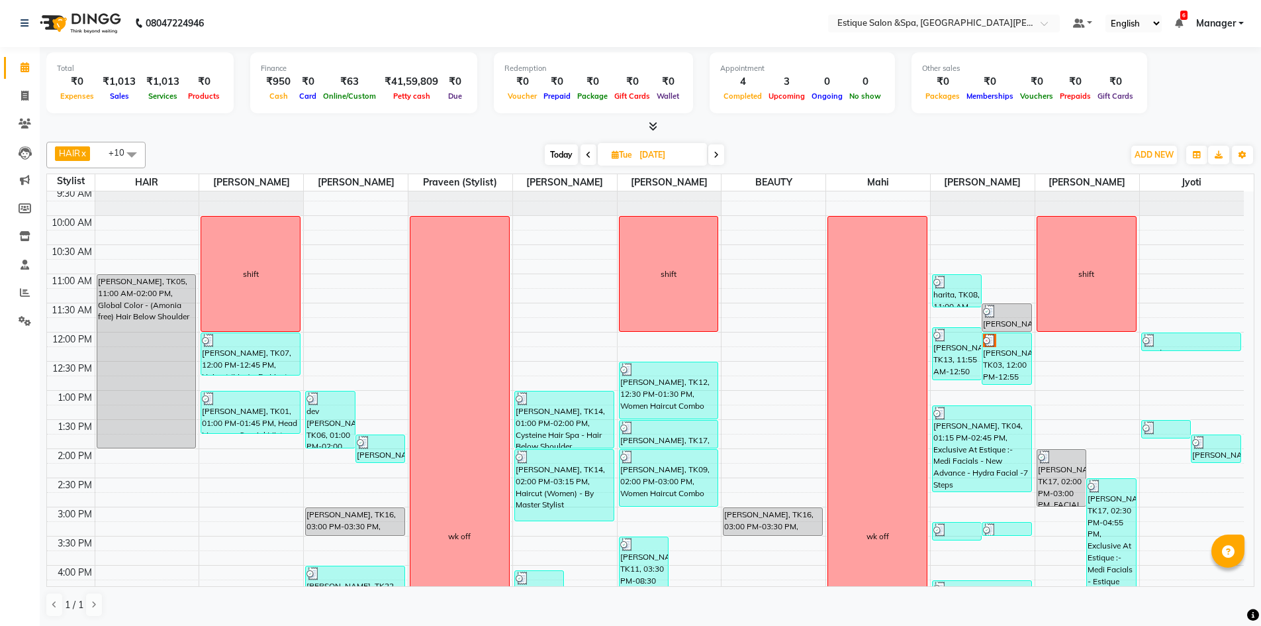
click at [552, 156] on span "Today" at bounding box center [561, 154] width 33 height 21
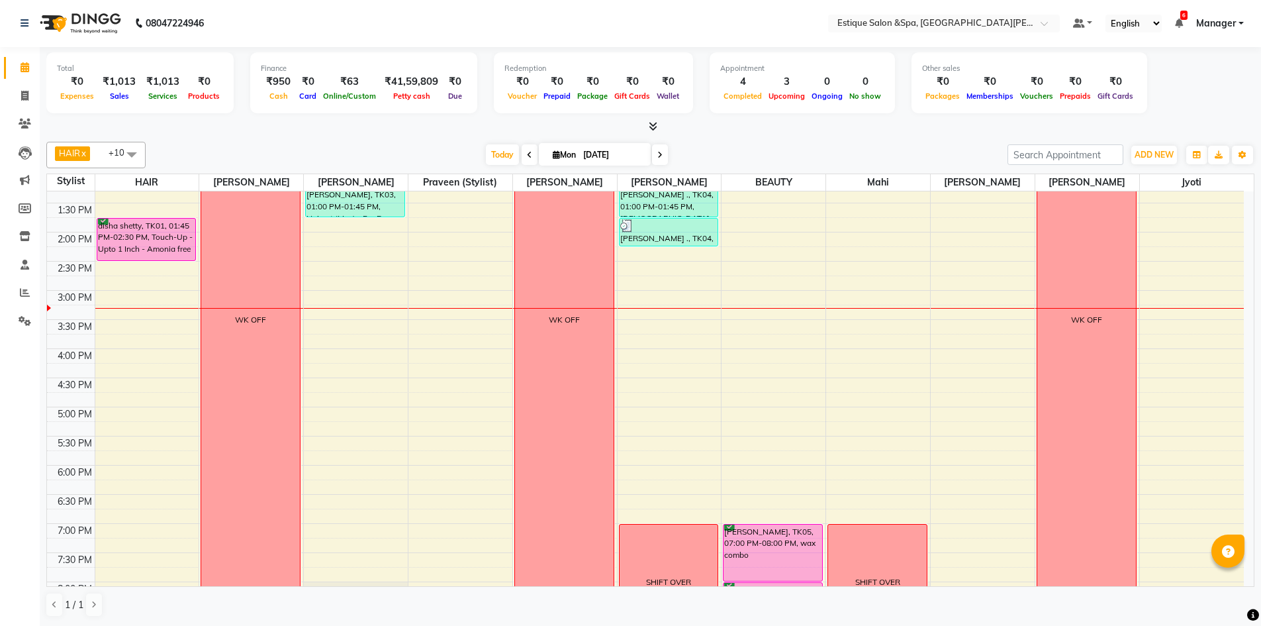
scroll to position [152, 0]
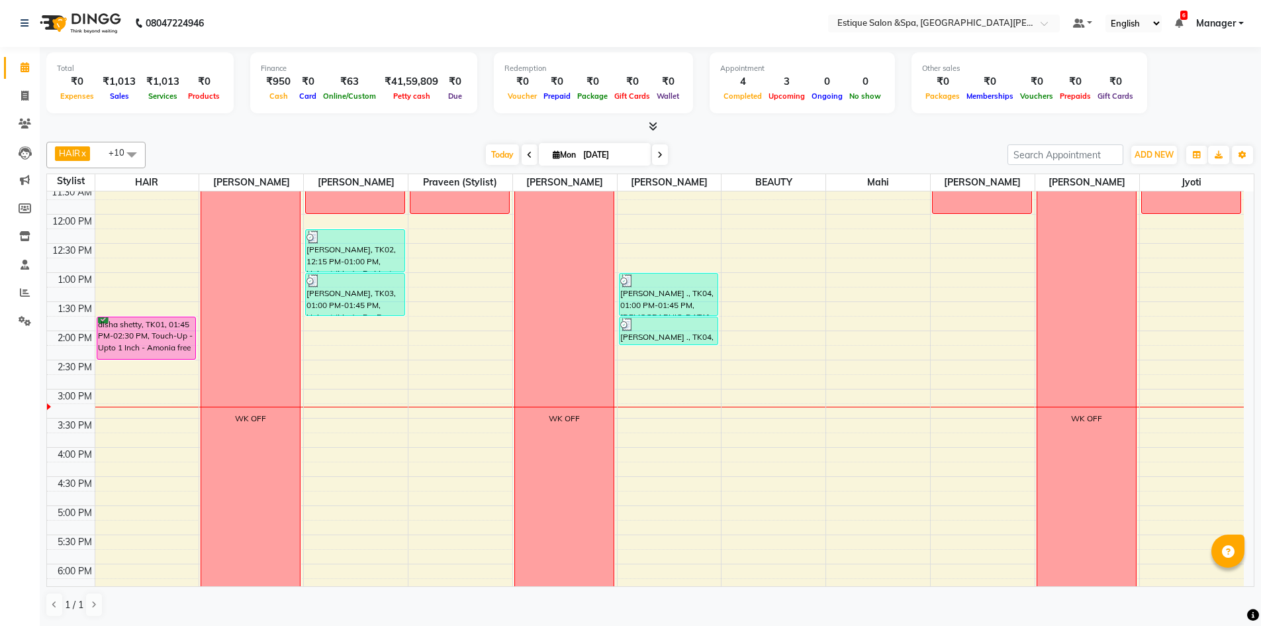
click at [658, 159] on span at bounding box center [660, 154] width 16 height 21
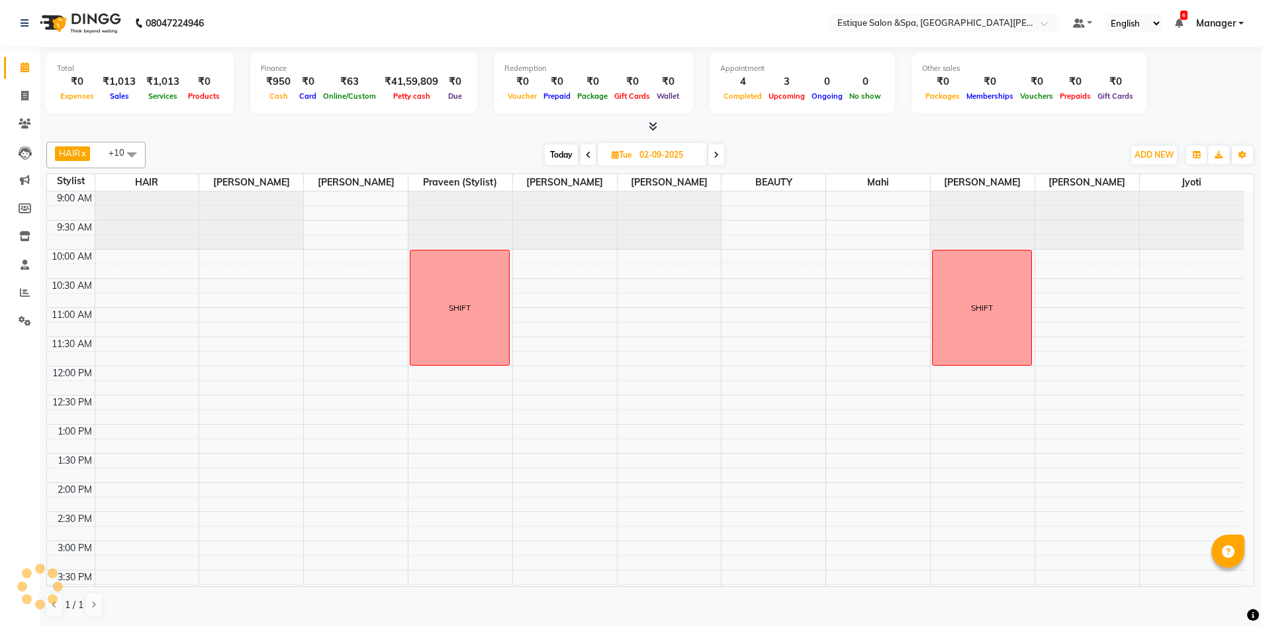
scroll to position [350, 0]
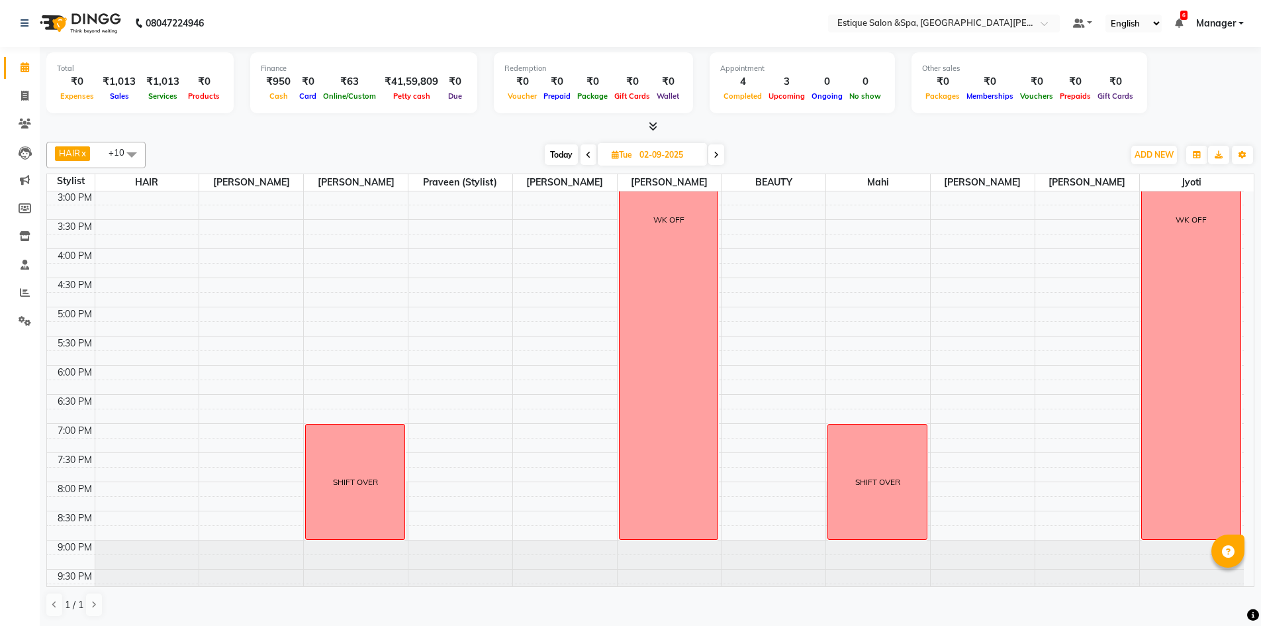
click at [718, 156] on icon at bounding box center [716, 155] width 5 height 8
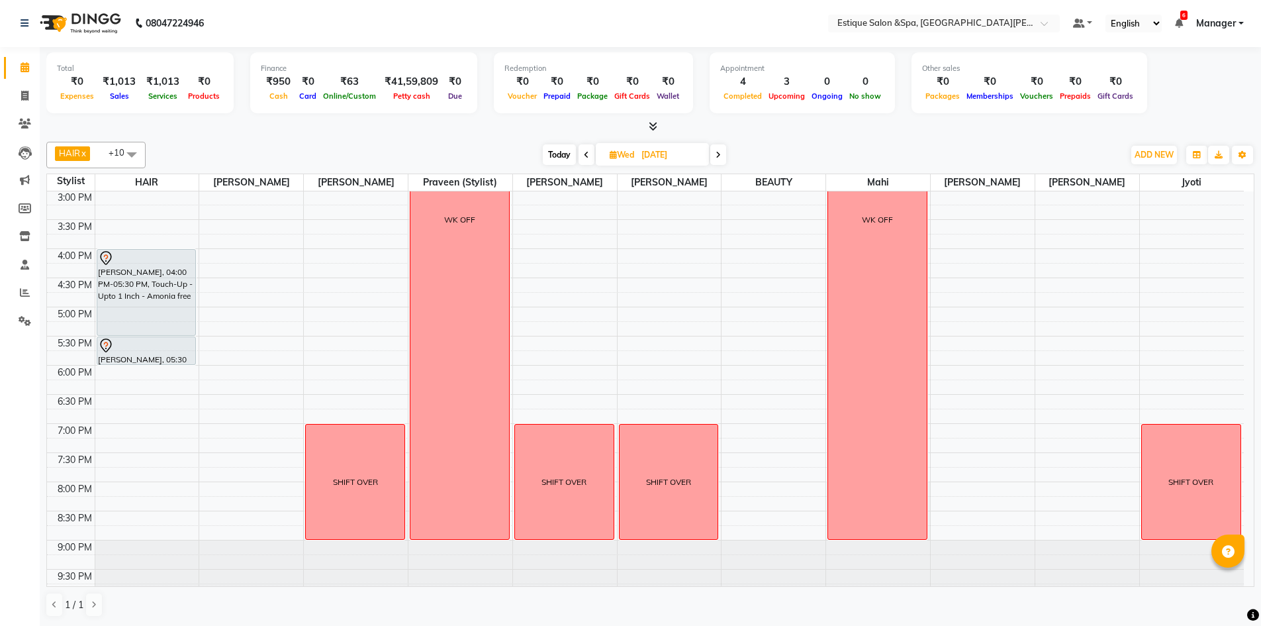
click at [724, 157] on span at bounding box center [718, 154] width 16 height 21
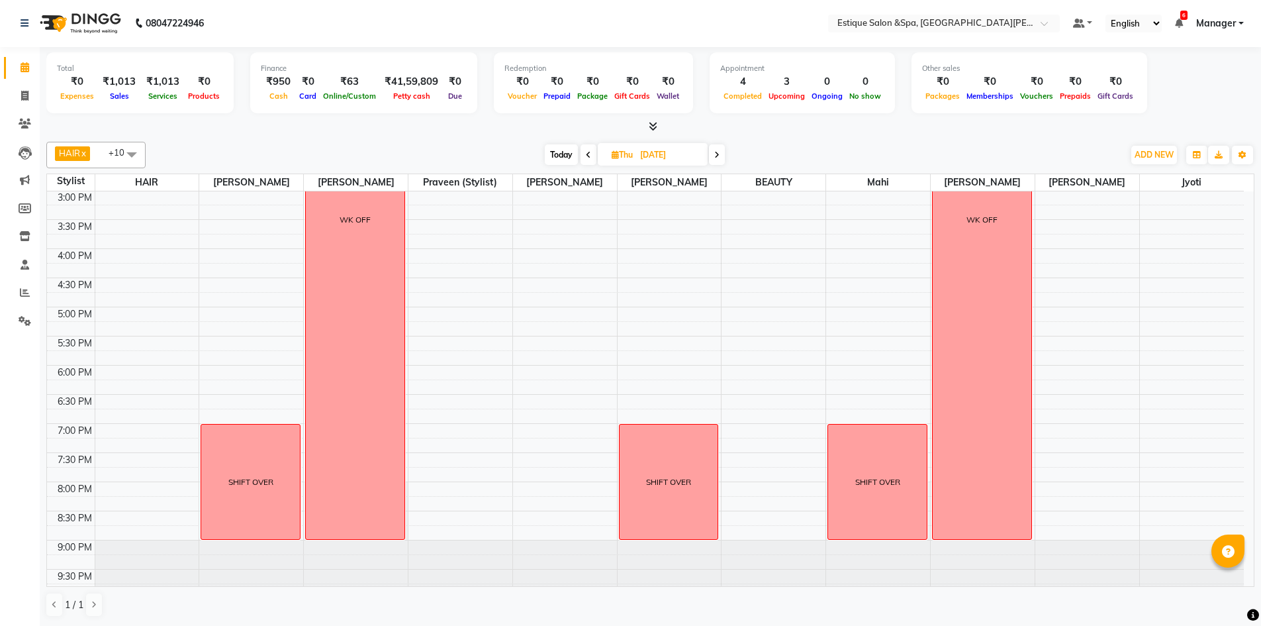
click at [722, 157] on span at bounding box center [717, 154] width 16 height 21
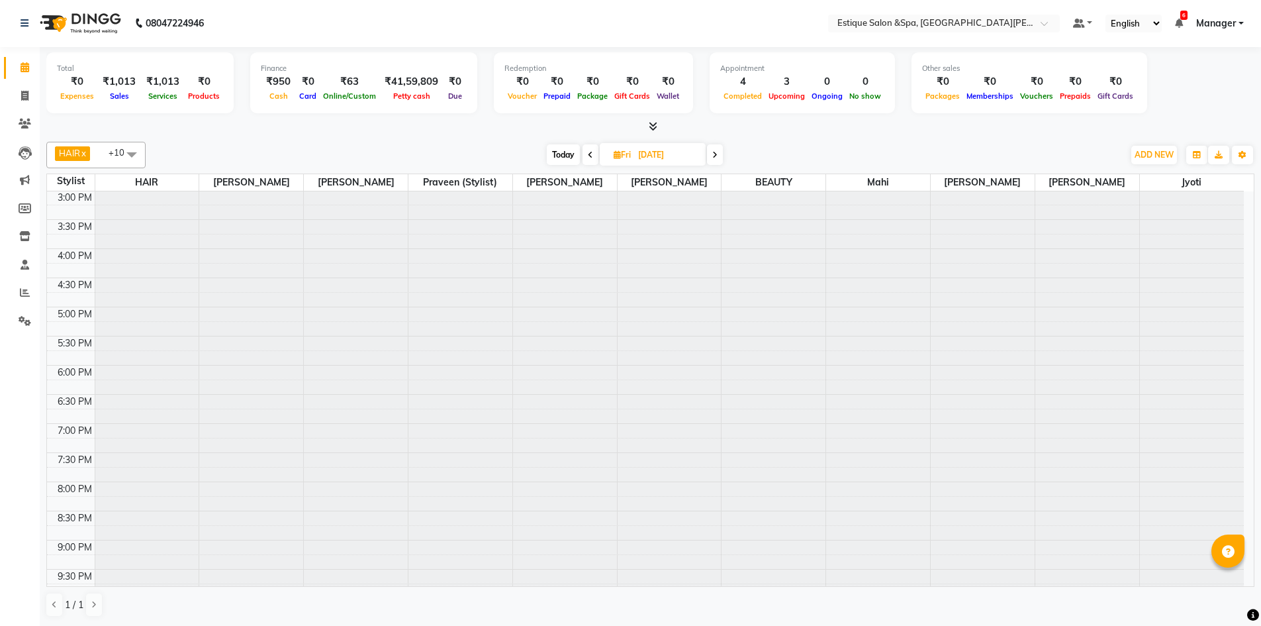
scroll to position [0, 0]
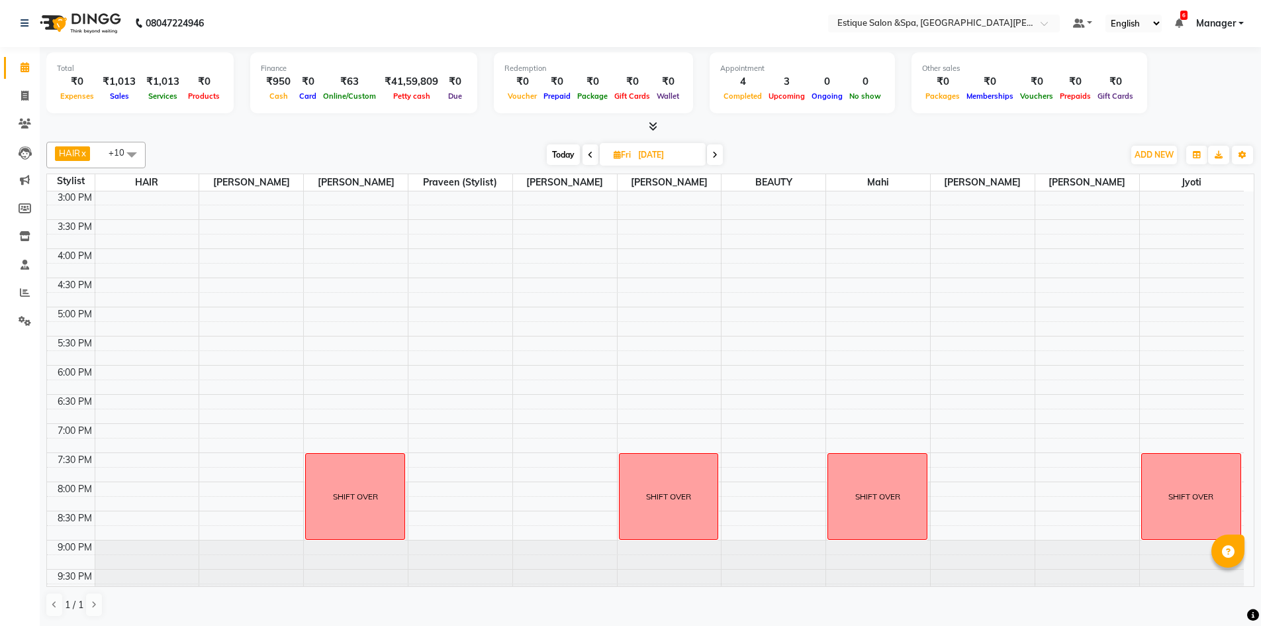
click at [722, 157] on span at bounding box center [715, 154] width 16 height 21
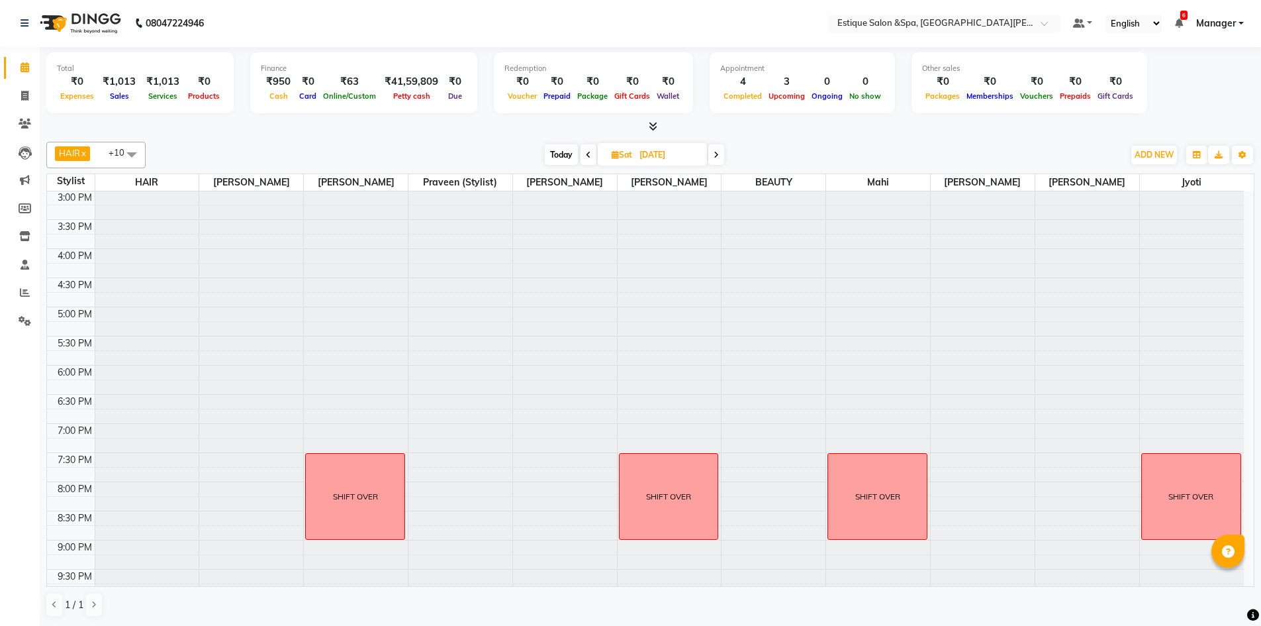
scroll to position [350, 0]
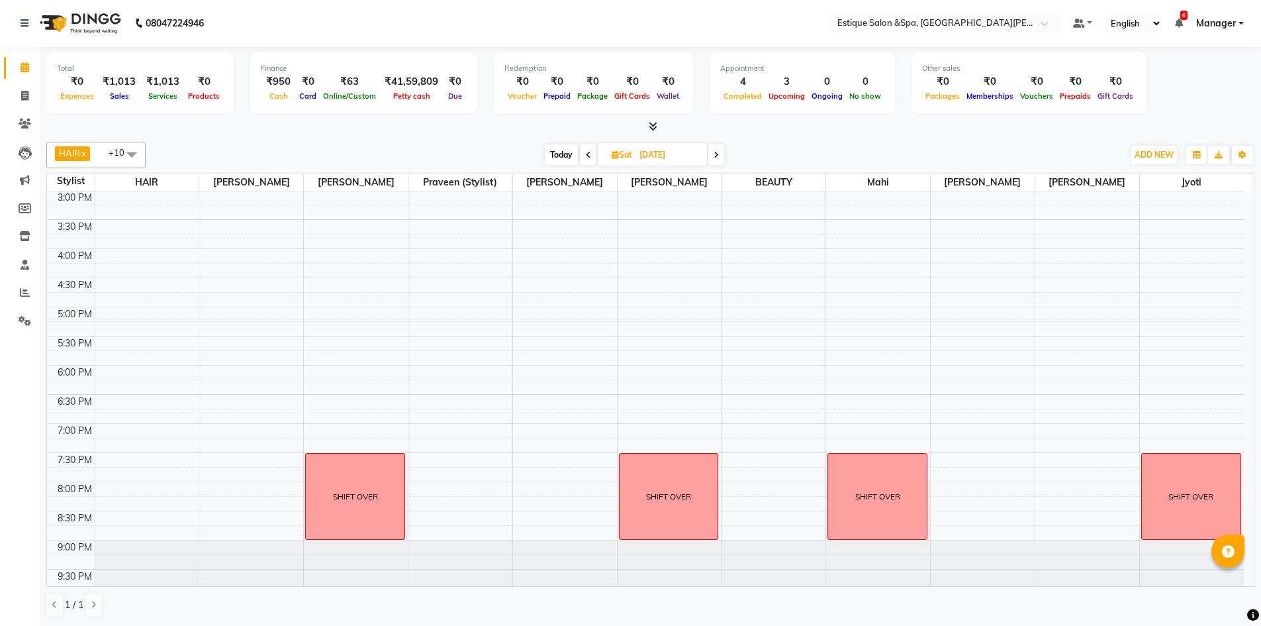
click at [560, 154] on span "Today" at bounding box center [561, 154] width 33 height 21
type input "[DATE]"
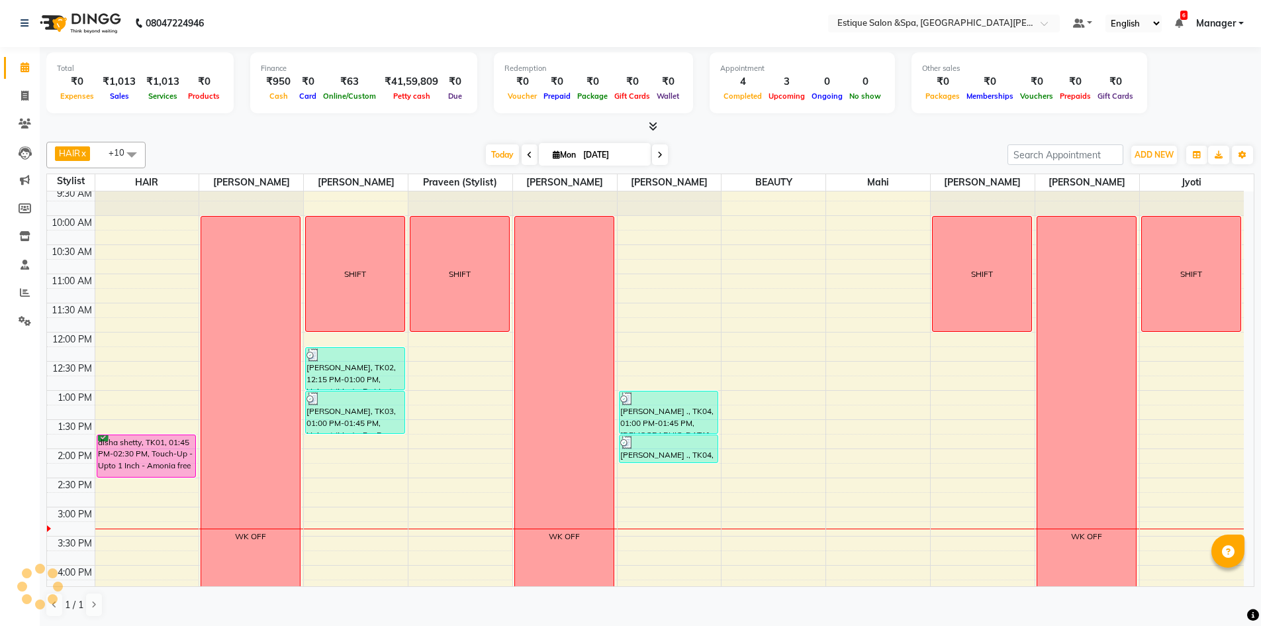
scroll to position [0, 0]
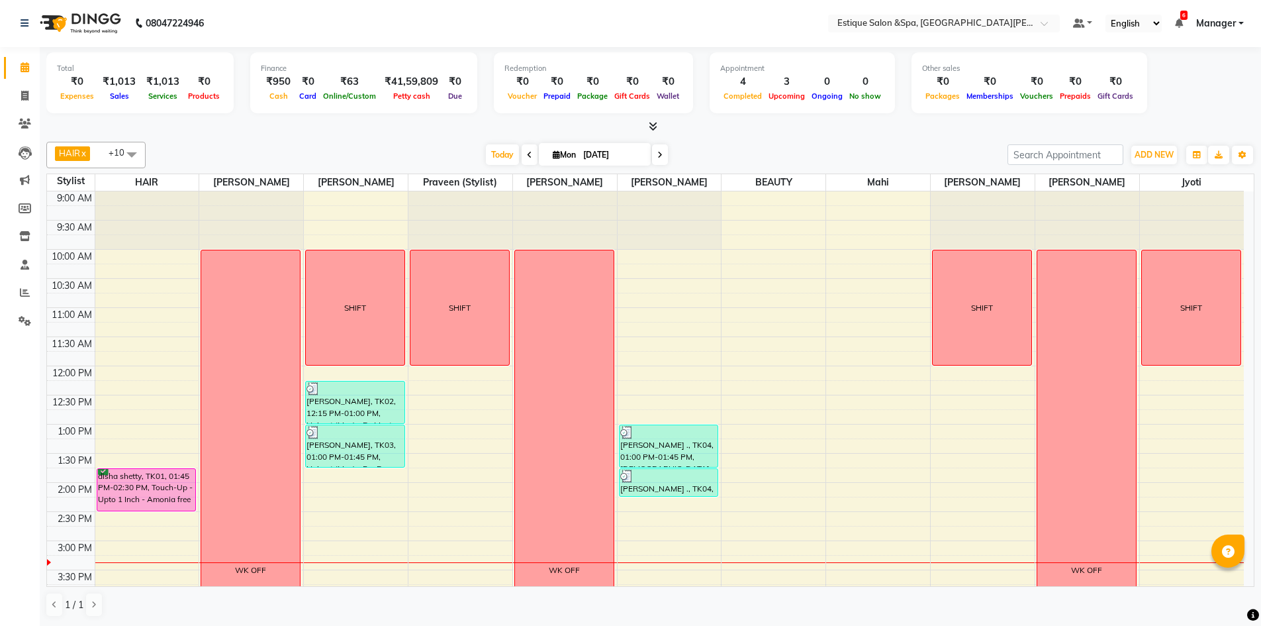
click at [1219, 93] on div "Total ₹0 Expenses ₹1,013 Sales ₹1,013 Services ₹0 Products Finance ₹950 Cash ₹0…" at bounding box center [650, 84] width 1208 height 65
click at [1221, 94] on div "Total ₹0 Expenses ₹1,013 Sales ₹1,013 Services ₹0 Products Finance ₹950 Cash ₹0…" at bounding box center [650, 84] width 1208 height 65
click at [1219, 79] on div "Total ₹0 Expenses ₹1,013 Sales ₹1,013 Services ₹0 Products Finance ₹950 Cash ₹0…" at bounding box center [650, 84] width 1208 height 65
click at [1221, 101] on div "Total ₹0 Expenses ₹1,013 Sales ₹1,013 Services ₹0 Products Finance ₹950 Cash ₹0…" at bounding box center [650, 84] width 1208 height 65
